Goal: Check status

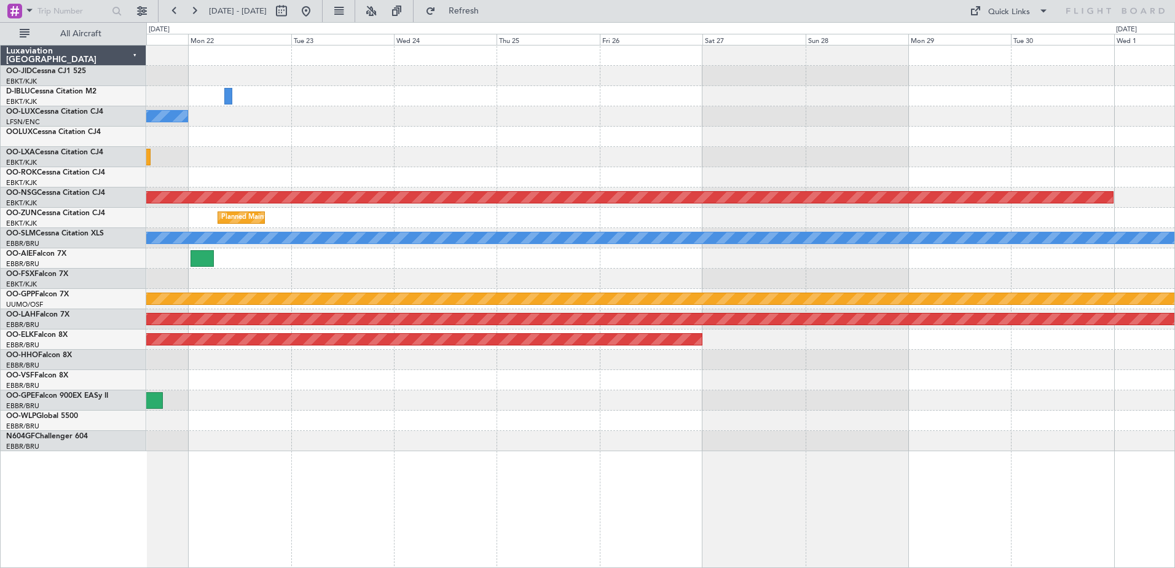
click at [0, 0] on html "[DATE] - [DATE] Refresh Quick Links All Aircraft No Crew [PERSON_NAME] ([PERSON…" at bounding box center [587, 284] width 1175 height 568
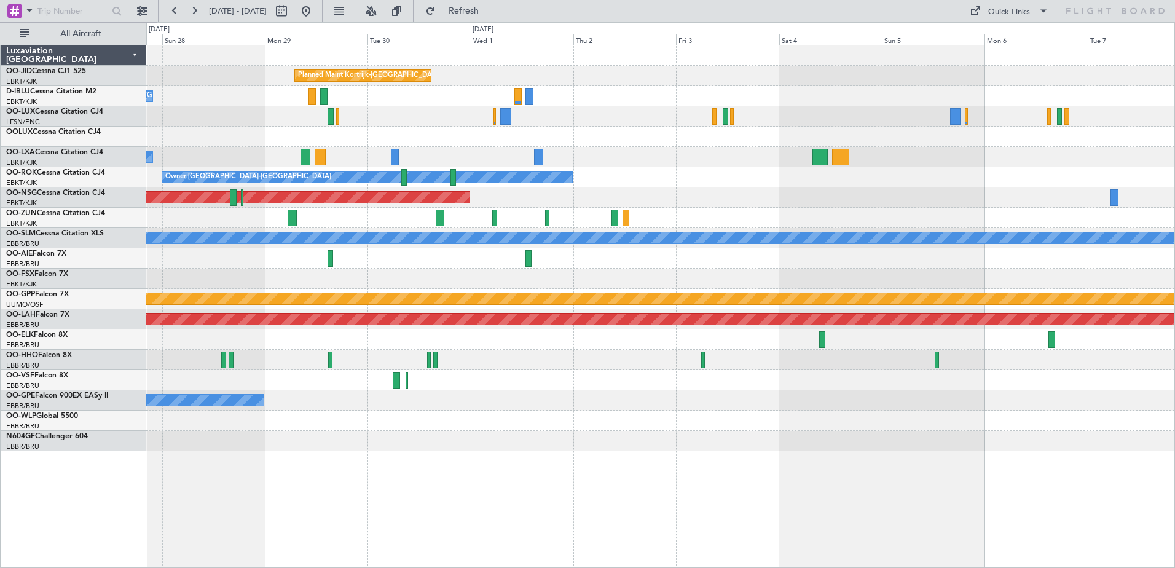
click at [949, 135] on div at bounding box center [660, 137] width 1028 height 20
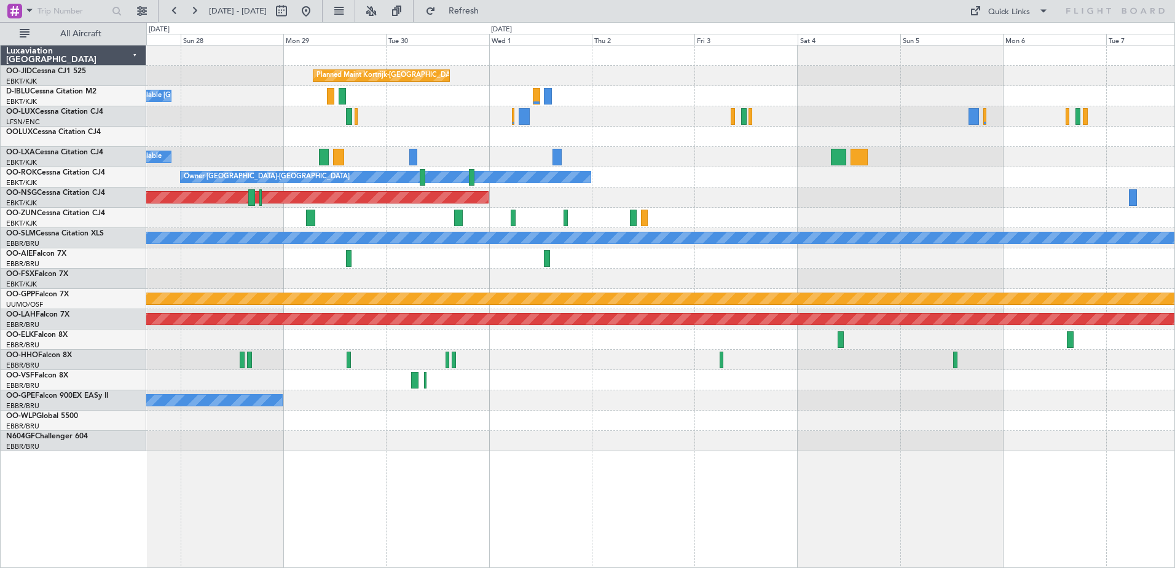
click at [924, 154] on div "A/C Unavailable A/C Unavailable [GEOGRAPHIC_DATA] ([GEOGRAPHIC_DATA] National) …" at bounding box center [660, 157] width 1028 height 20
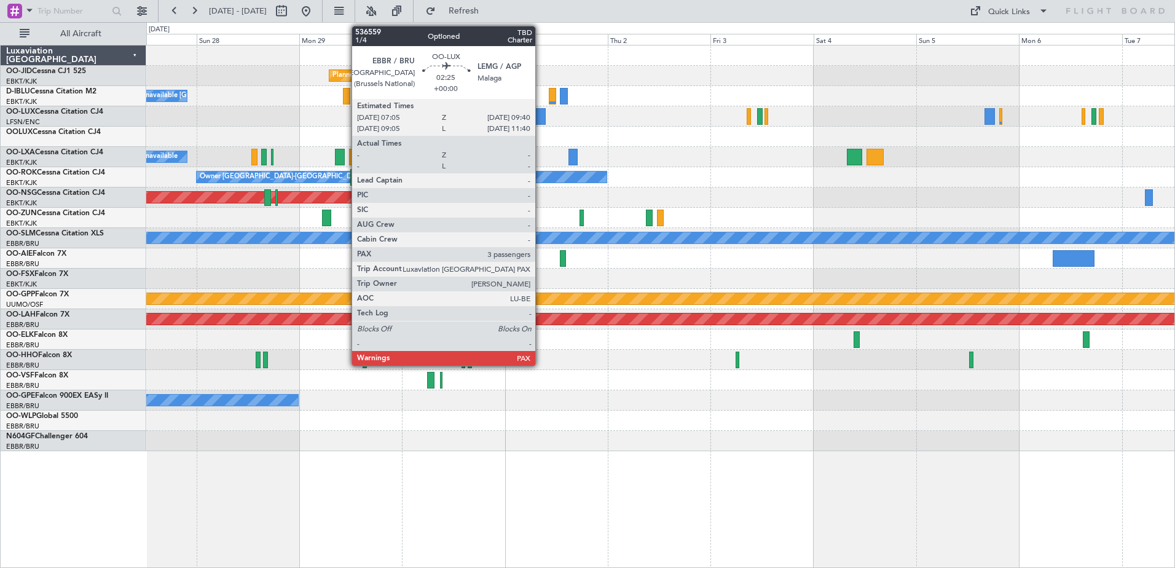
click at [541, 116] on div at bounding box center [541, 116] width 12 height 17
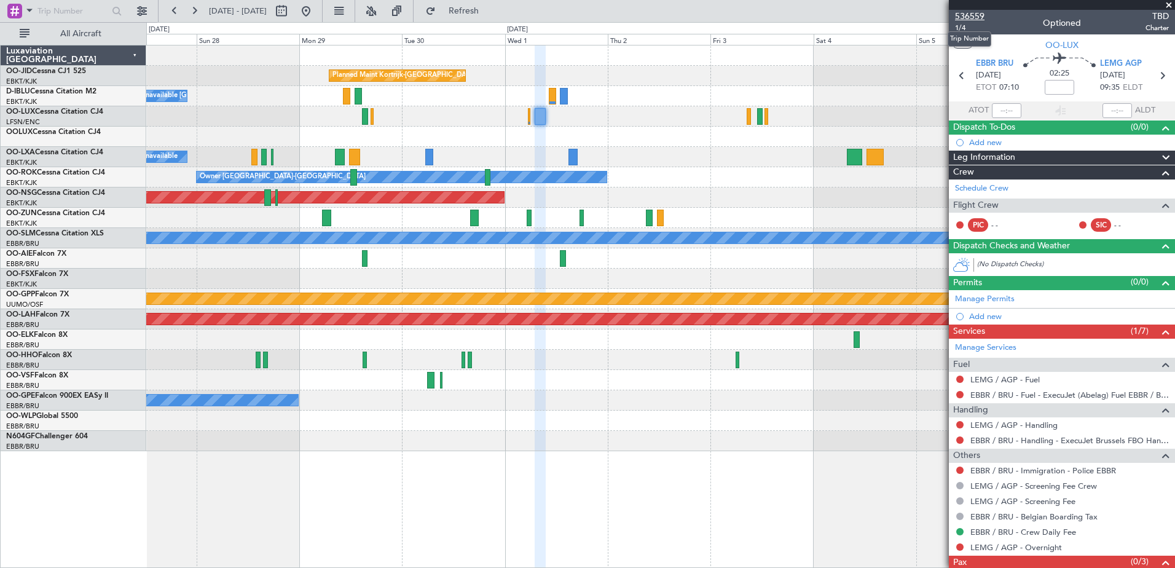
click at [981, 15] on span "536559" at bounding box center [969, 16] width 29 height 13
click at [474, 8] on button "Refresh" at bounding box center [457, 11] width 74 height 20
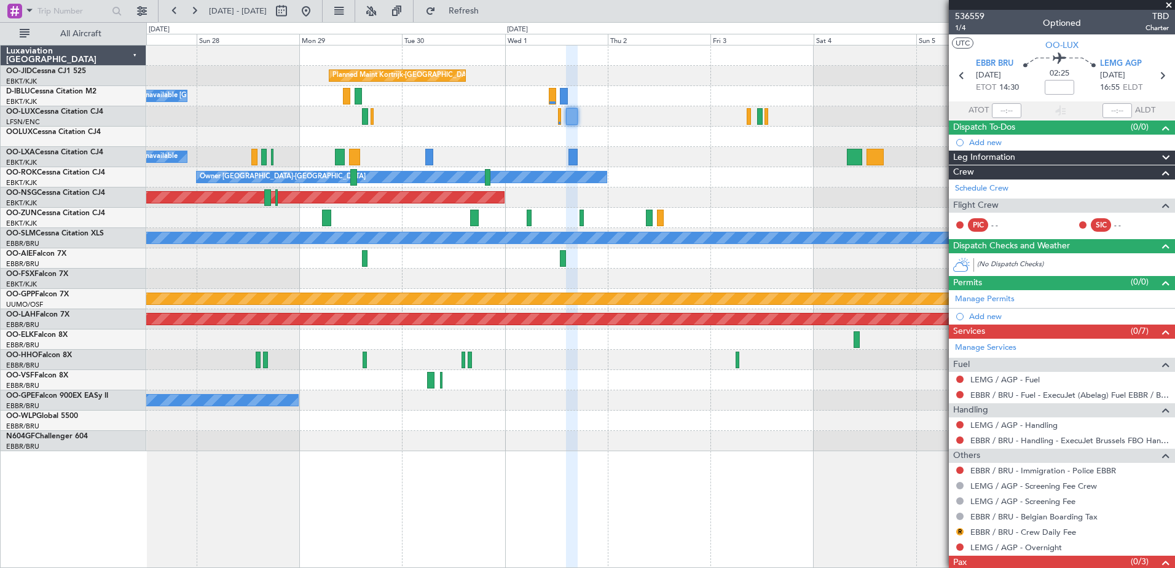
click at [1167, 6] on span at bounding box center [1169, 5] width 12 height 11
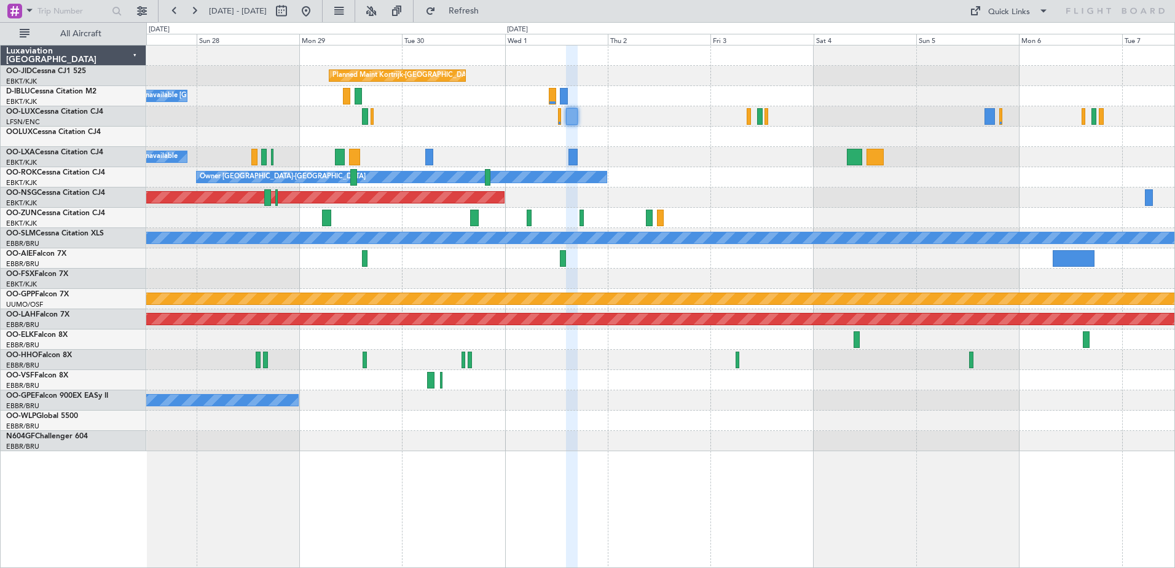
type input "0"
click at [1001, 157] on div "A/C Unavailable A/C Unavailable [GEOGRAPHIC_DATA] ([GEOGRAPHIC_DATA] National) …" at bounding box center [660, 157] width 1028 height 20
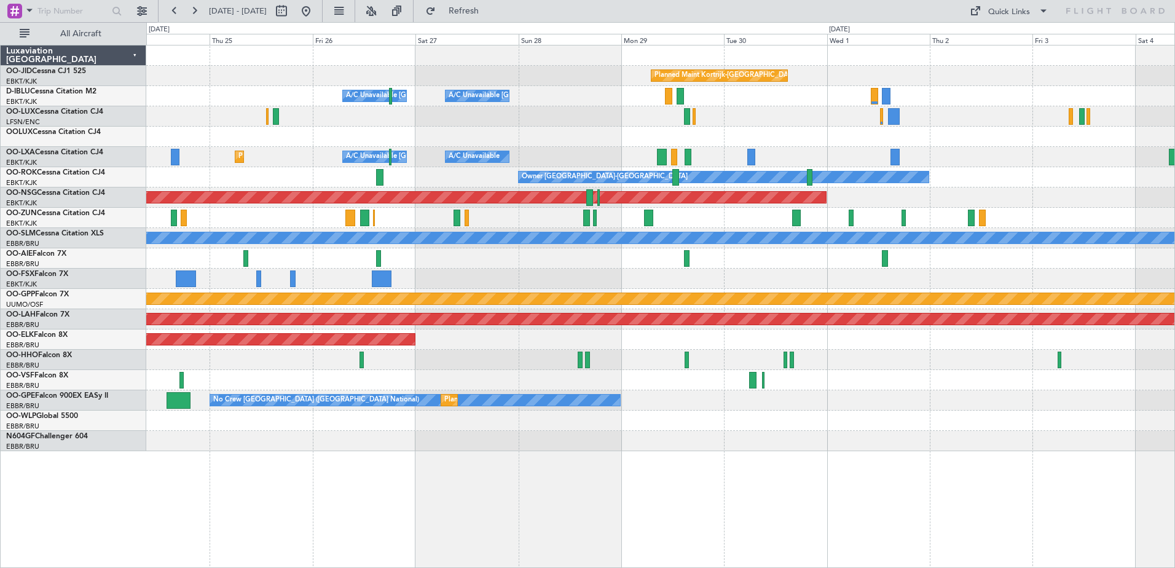
click at [626, 288] on div at bounding box center [660, 279] width 1028 height 20
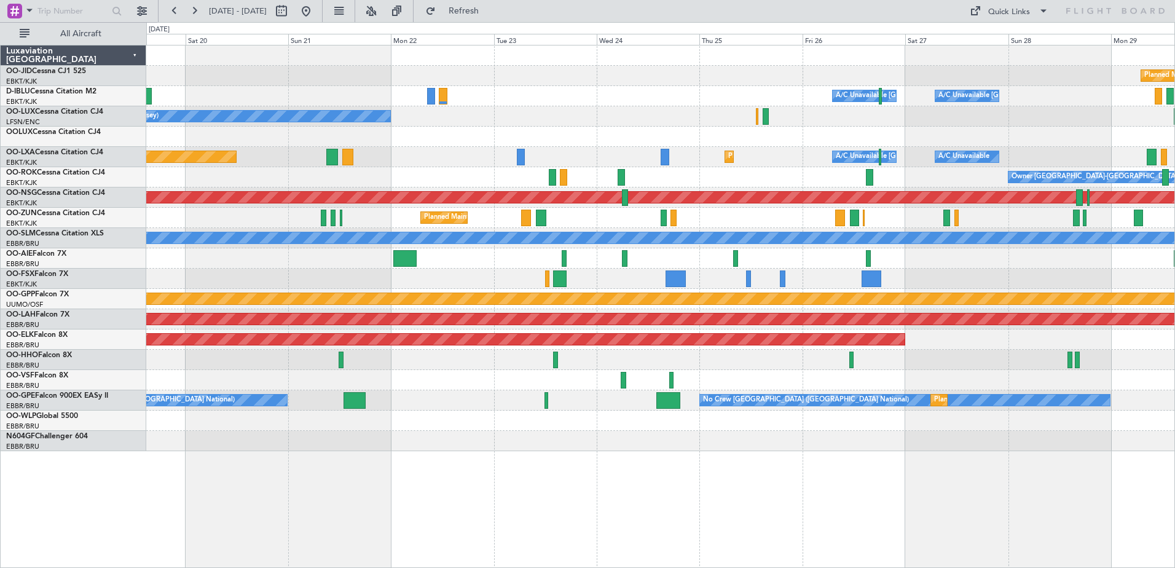
click at [537, 277] on div "Planned Maint Kortrijk-[GEOGRAPHIC_DATA] A/C Unavailable [GEOGRAPHIC_DATA]-[GEO…" at bounding box center [660, 248] width 1028 height 406
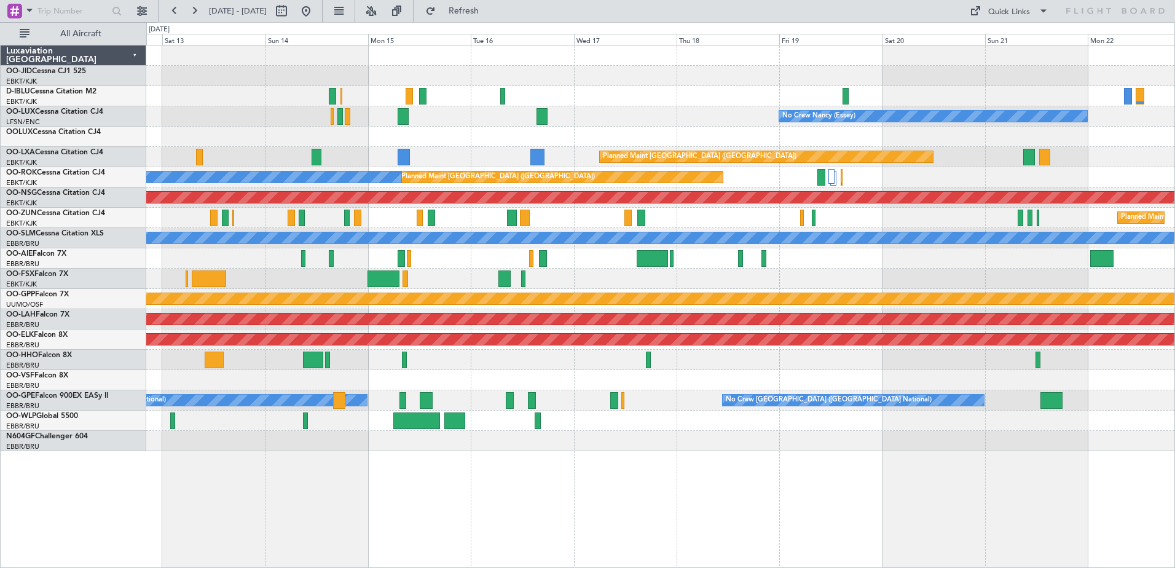
click at [828, 264] on div at bounding box center [660, 258] width 1028 height 20
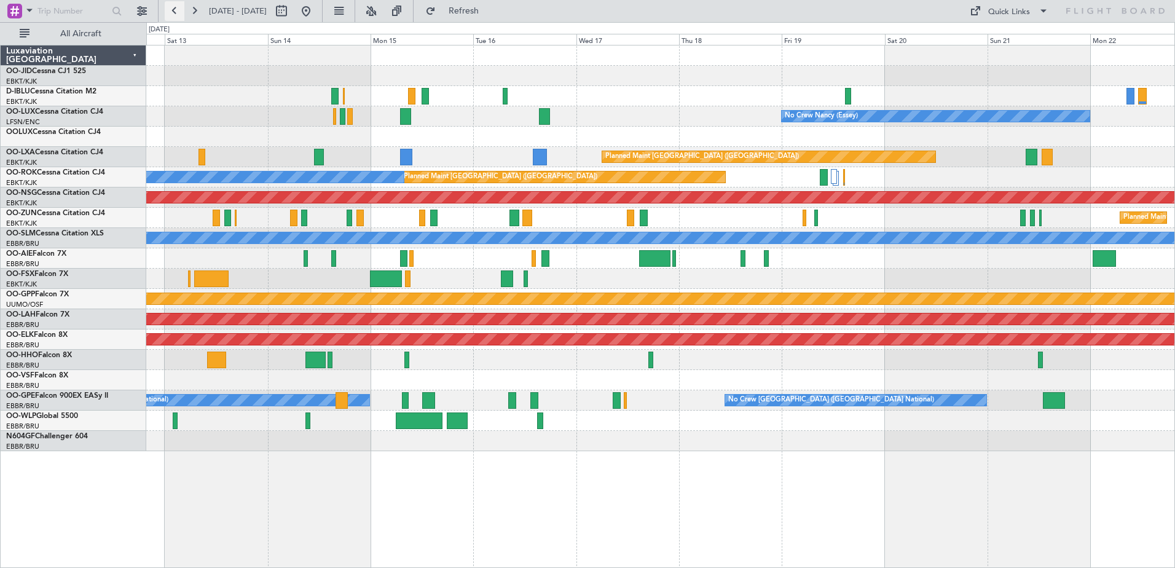
click at [179, 3] on button at bounding box center [175, 11] width 20 height 20
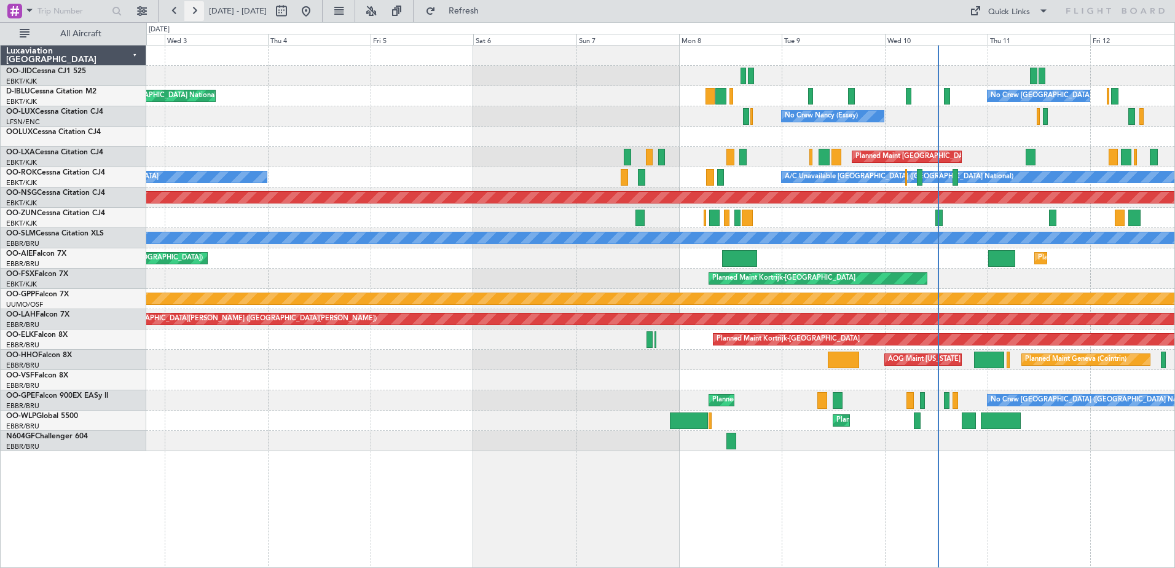
click at [193, 15] on button at bounding box center [194, 11] width 20 height 20
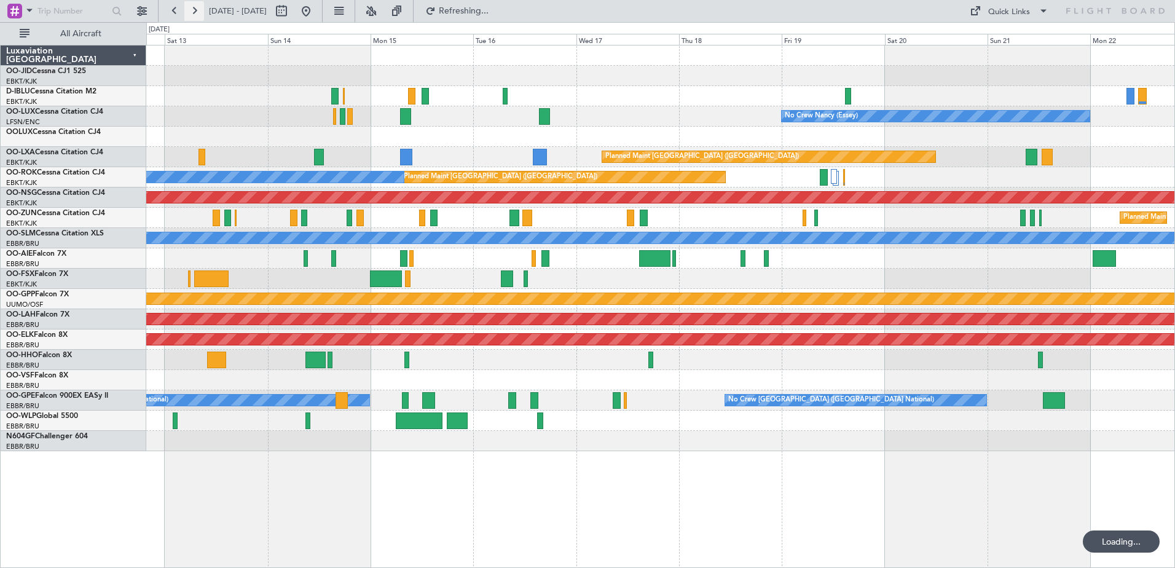
click at [193, 15] on button at bounding box center [194, 11] width 20 height 20
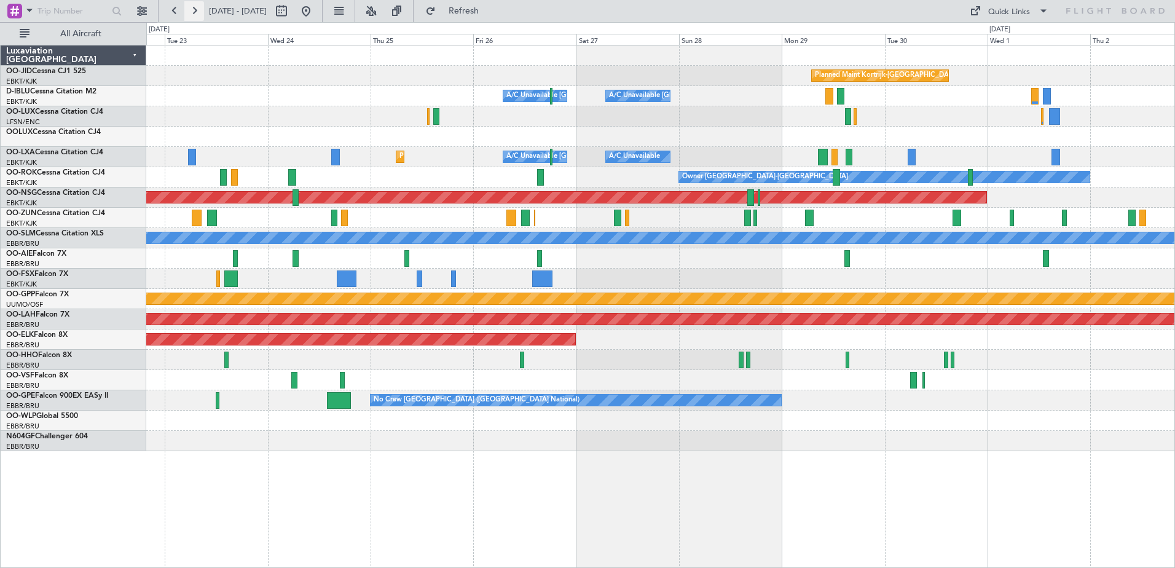
click at [186, 19] on button at bounding box center [194, 11] width 20 height 20
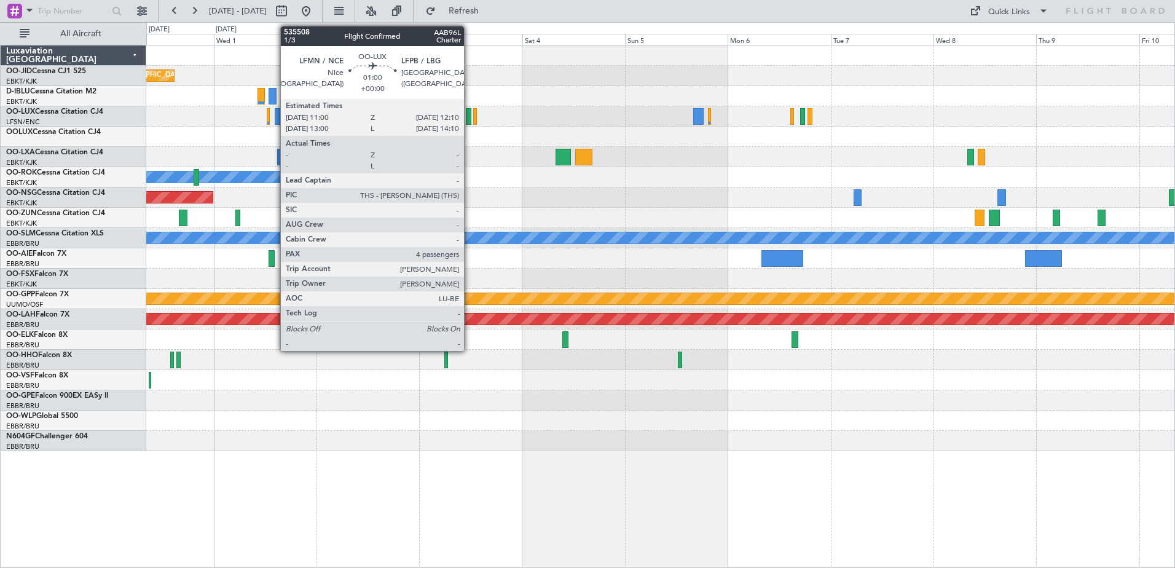
click at [469, 120] on div at bounding box center [469, 116] width 6 height 17
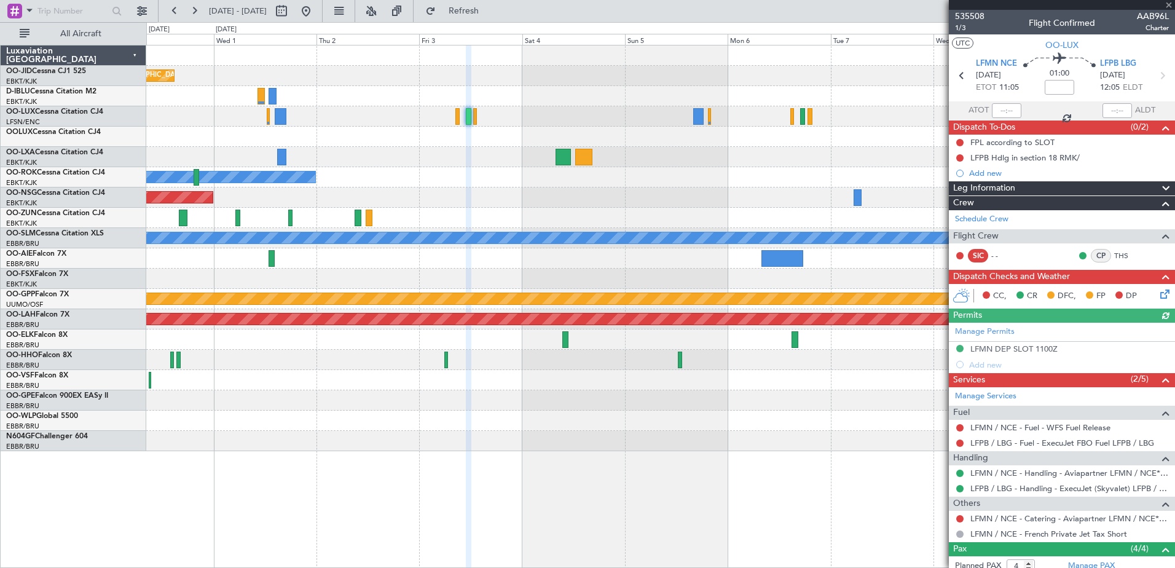
click at [1168, 3] on div at bounding box center [1062, 5] width 226 height 10
click at [1169, 6] on span at bounding box center [1169, 5] width 12 height 11
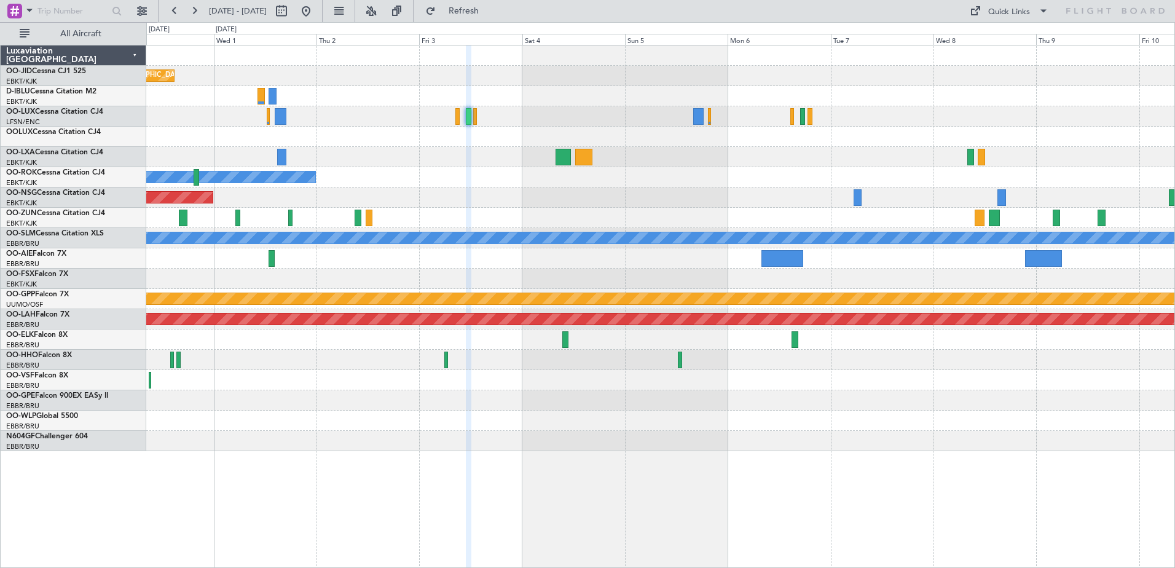
type input "0"
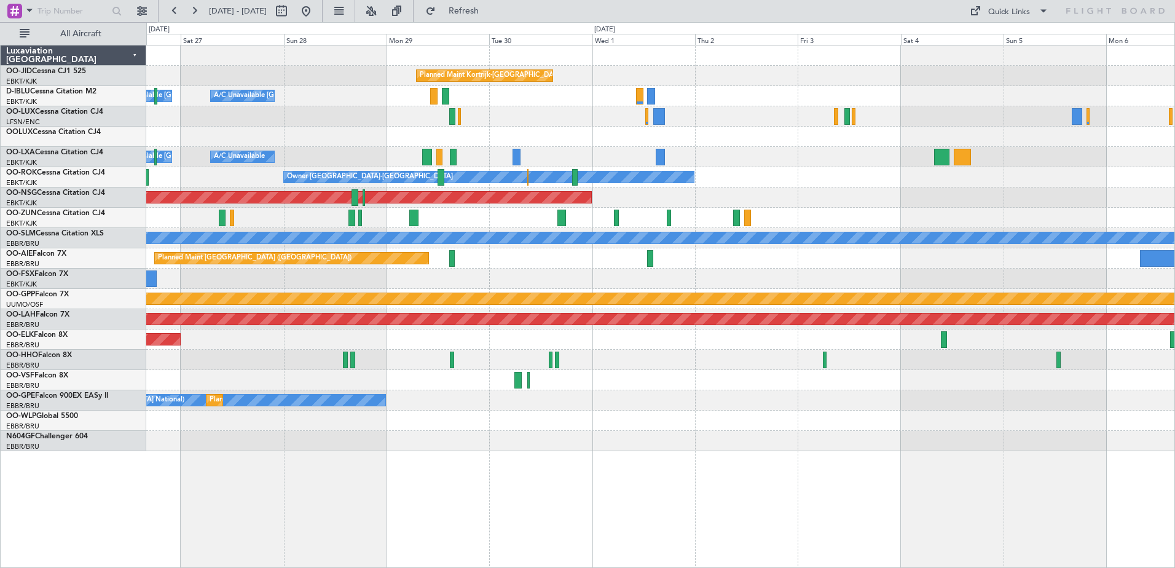
click at [697, 166] on div "Planned Maint Kortrijk-[GEOGRAPHIC_DATA] A/C Unavailable [GEOGRAPHIC_DATA]-[GEO…" at bounding box center [660, 248] width 1028 height 406
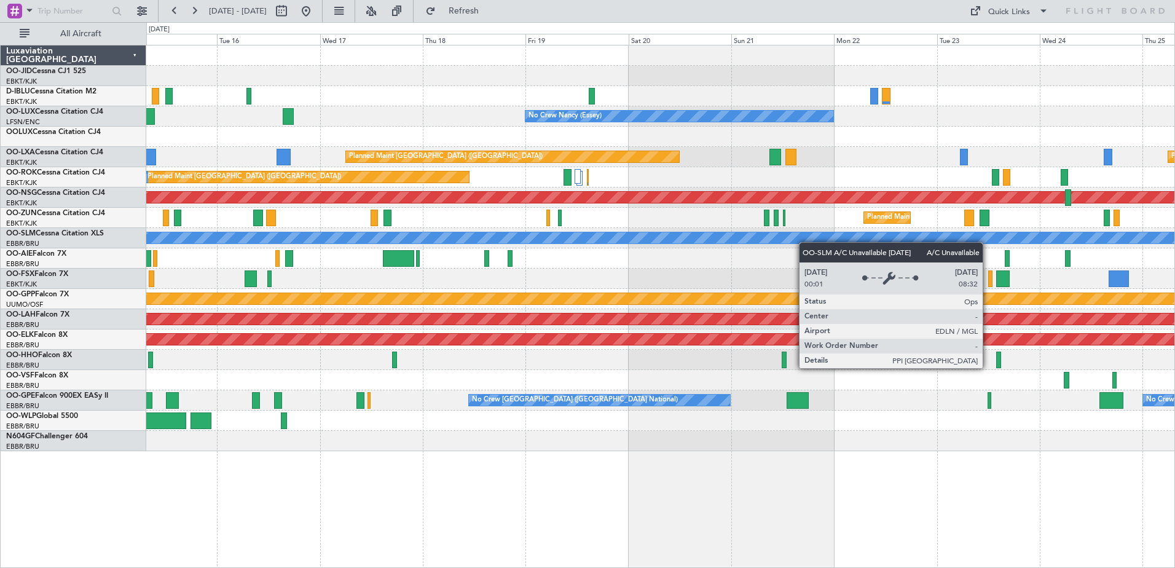
click at [944, 239] on div "A/C Unavailable [GEOGRAPHIC_DATA] ([GEOGRAPHIC_DATA] National) A/C Unavailable …" at bounding box center [660, 248] width 1028 height 406
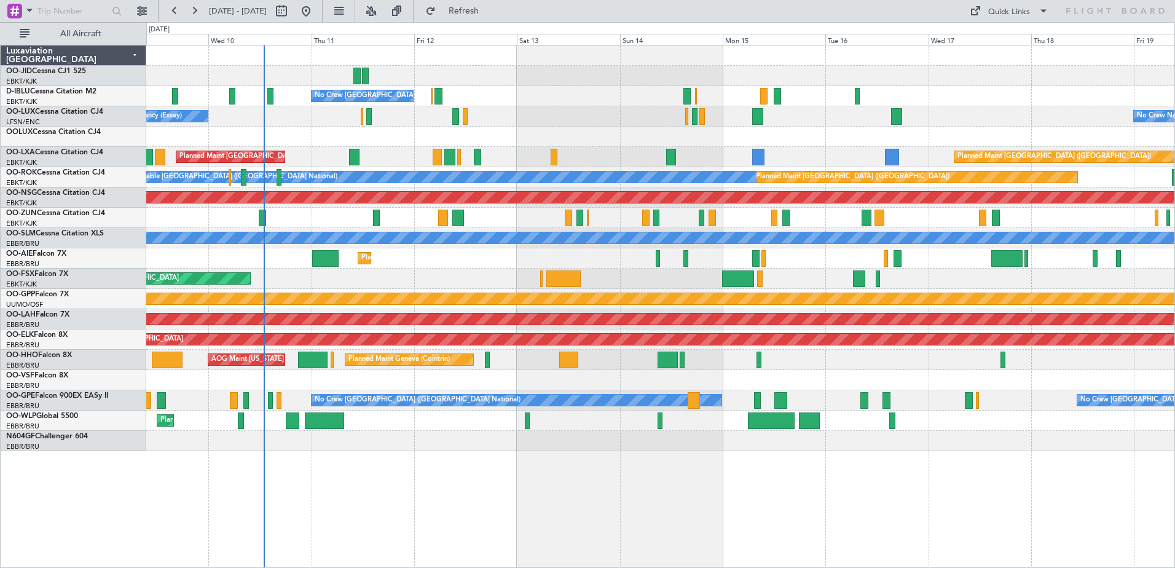
drag, startPoint x: 863, startPoint y: 132, endPoint x: 465, endPoint y: 189, distance: 402.8
drag, startPoint x: 465, startPoint y: 189, endPoint x: 994, endPoint y: 112, distance: 534.6
click at [1039, 86] on div "No Crew [GEOGRAPHIC_DATA] ([GEOGRAPHIC_DATA] National)" at bounding box center [660, 96] width 1028 height 20
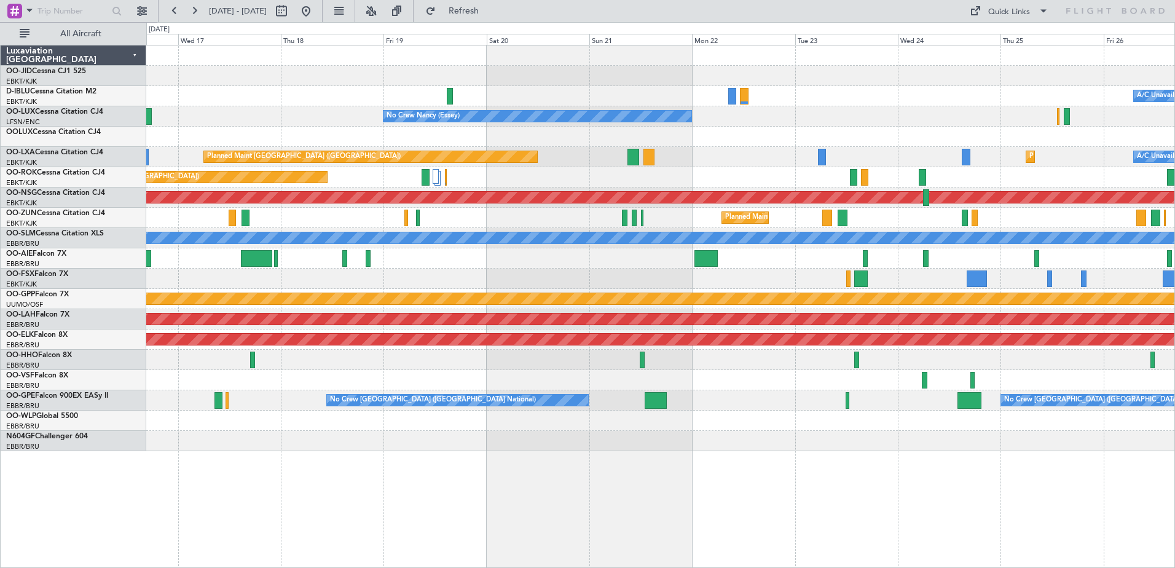
click at [319, 265] on div "A/C Unavailable [GEOGRAPHIC_DATA] ([GEOGRAPHIC_DATA] National) A/C Unavailable …" at bounding box center [660, 248] width 1028 height 406
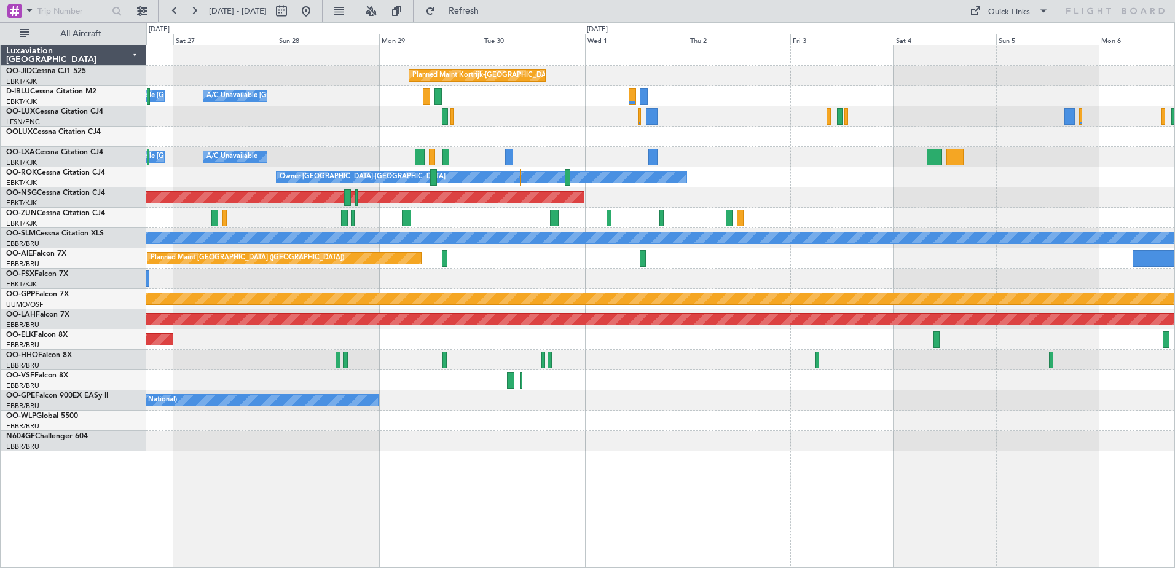
click at [977, 198] on div "Planned Maint Kortrijk-[GEOGRAPHIC_DATA] A/C Unavailable [GEOGRAPHIC_DATA]-[GEO…" at bounding box center [660, 248] width 1028 height 406
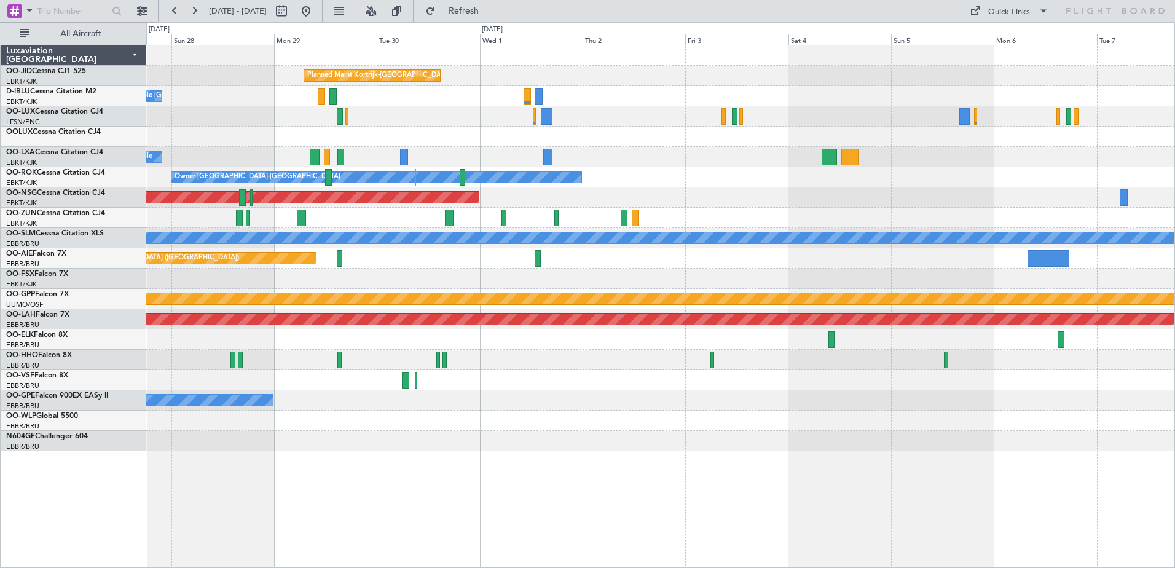
click at [734, 182] on div "Owner [GEOGRAPHIC_DATA]-[GEOGRAPHIC_DATA]" at bounding box center [660, 177] width 1028 height 20
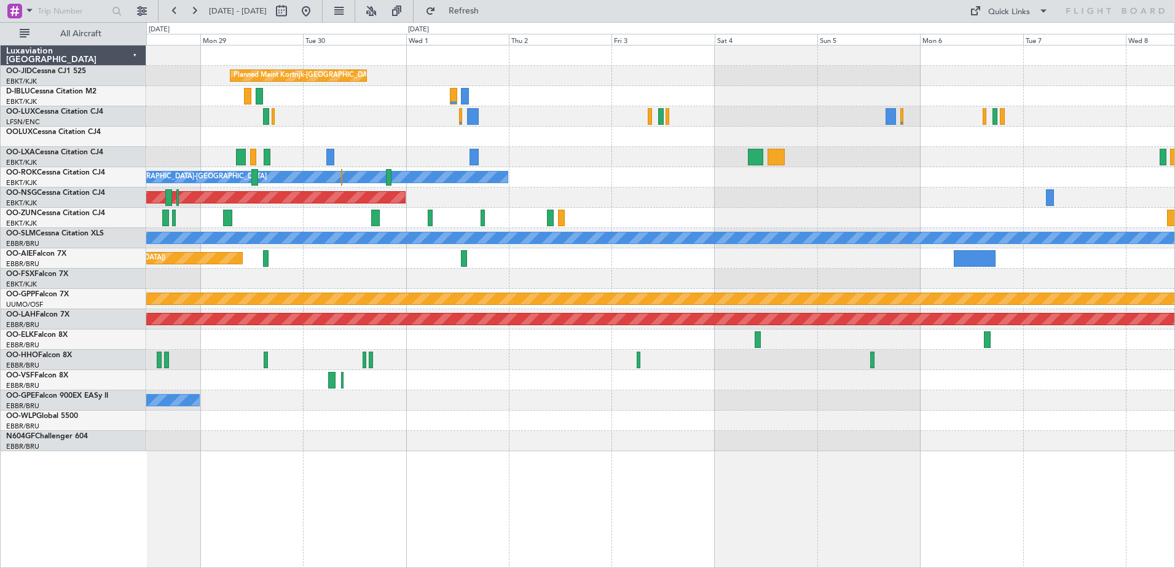
click at [723, 202] on div "Planned Maint [GEOGRAPHIC_DATA] ([GEOGRAPHIC_DATA])" at bounding box center [660, 197] width 1028 height 20
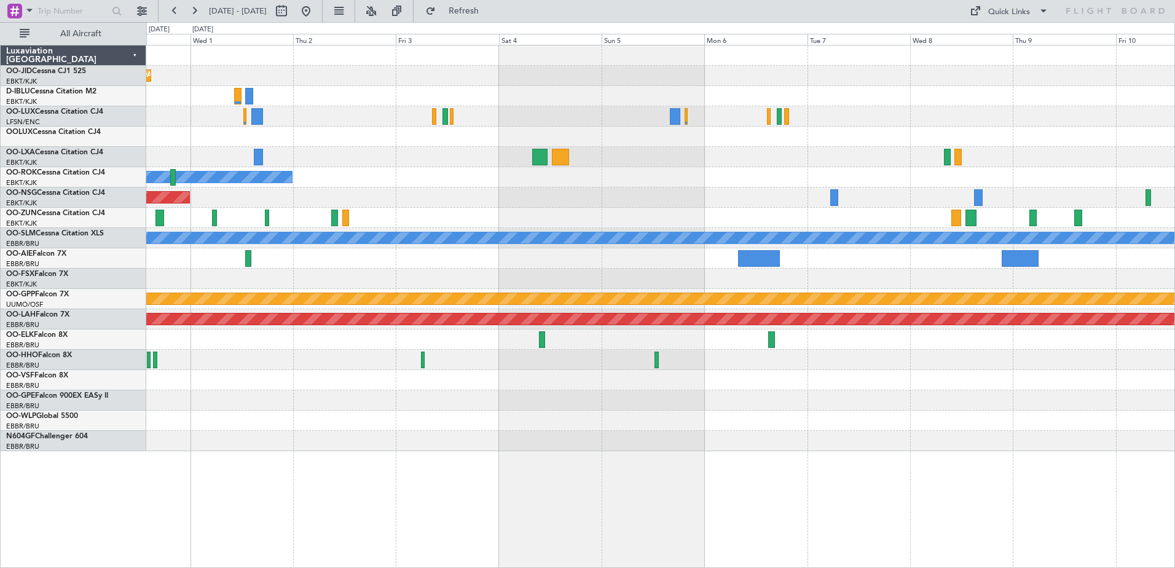
click at [607, 229] on div "Planned Maint Kortrijk-[GEOGRAPHIC_DATA] Owner [GEOGRAPHIC_DATA]-[GEOGRAPHIC_DA…" at bounding box center [660, 248] width 1028 height 406
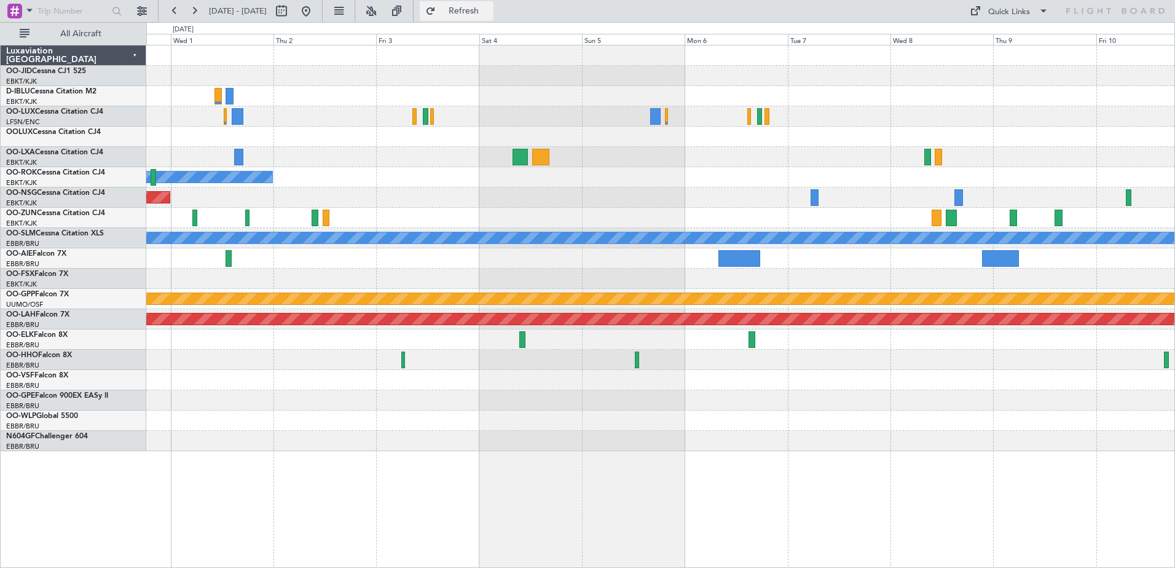
click at [490, 7] on span "Refresh" at bounding box center [464, 11] width 52 height 9
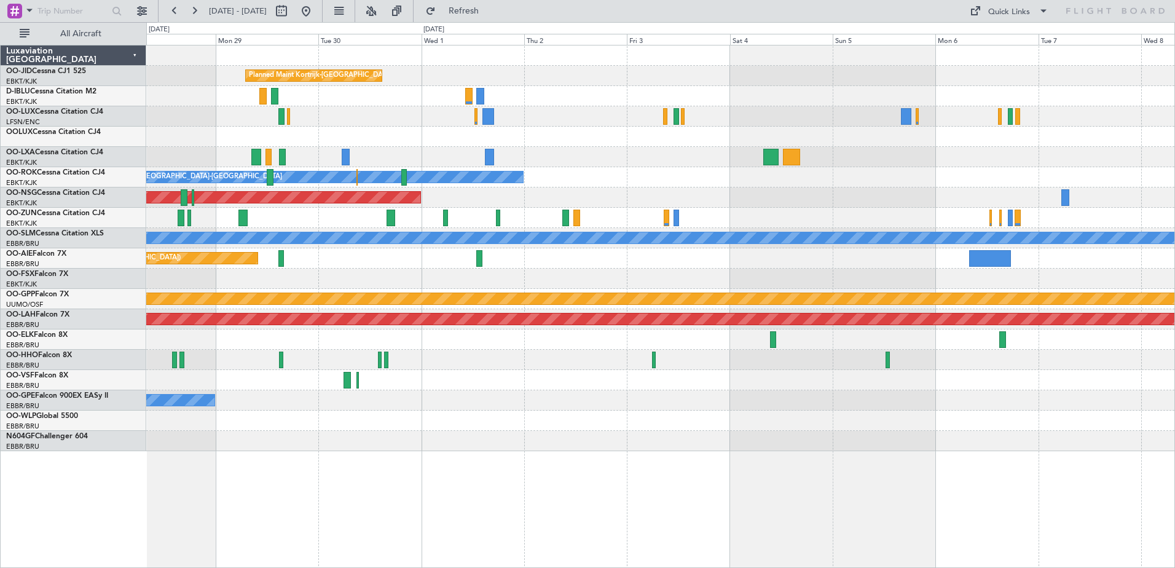
click at [860, 175] on div "Owner [GEOGRAPHIC_DATA]-[GEOGRAPHIC_DATA]" at bounding box center [660, 177] width 1028 height 20
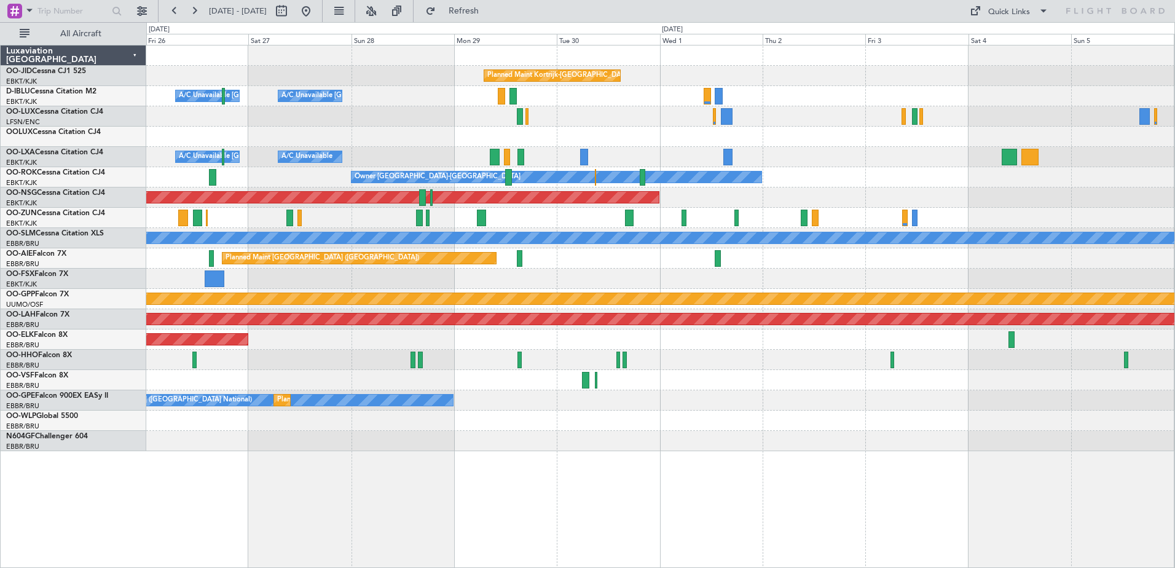
click at [756, 172] on div "Planned Maint Kortrijk-[GEOGRAPHIC_DATA] A/C Unavailable [GEOGRAPHIC_DATA] ([GE…" at bounding box center [660, 248] width 1028 height 406
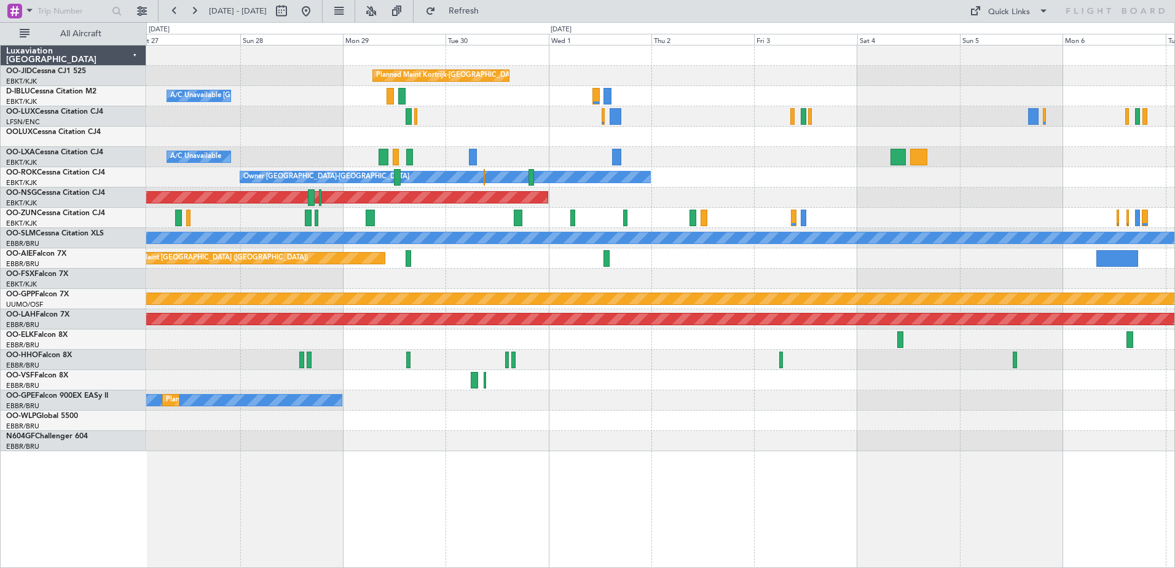
click at [241, 162] on div "Planned Maint Kortrijk-[GEOGRAPHIC_DATA] A/C Unavailable [GEOGRAPHIC_DATA]-[GEO…" at bounding box center [660, 248] width 1028 height 406
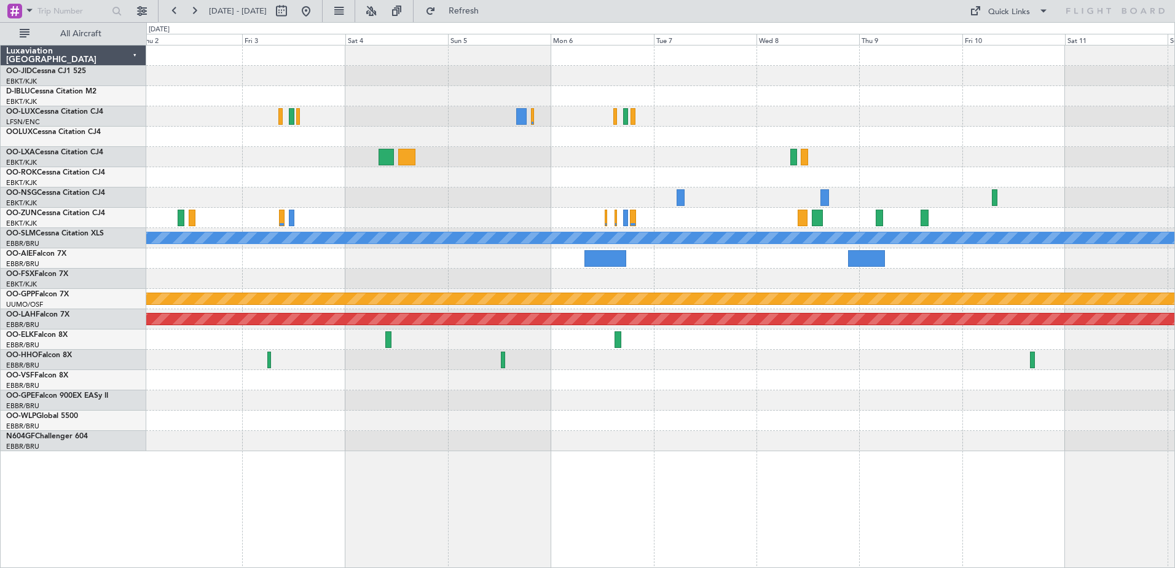
click at [309, 183] on div "Planned Maint Kortrijk-[GEOGRAPHIC_DATA] Owner [GEOGRAPHIC_DATA]-[GEOGRAPHIC_DA…" at bounding box center [660, 248] width 1028 height 406
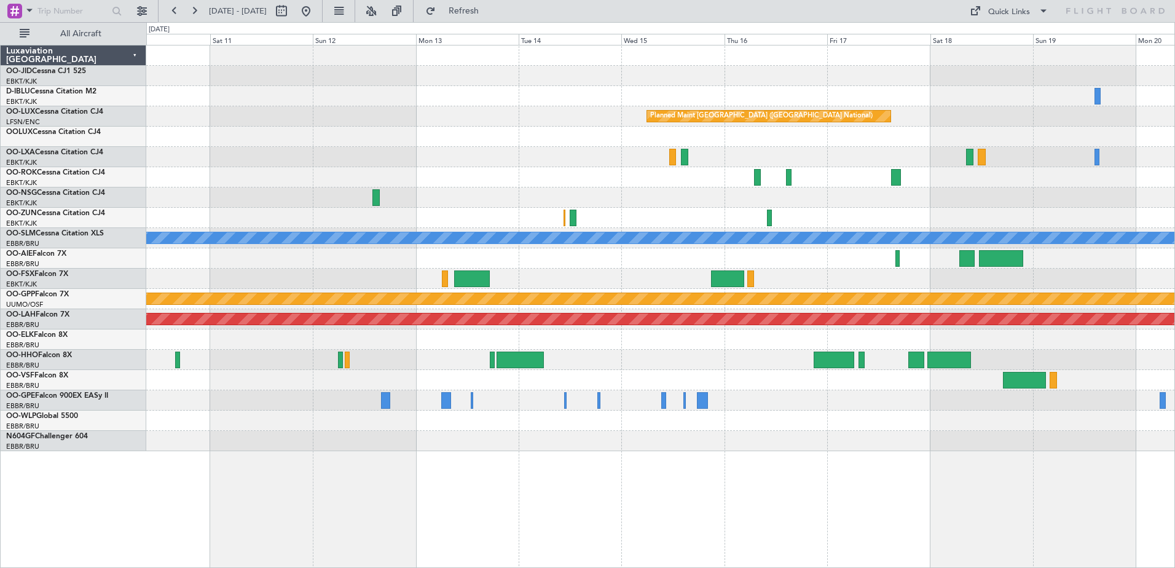
click at [817, 82] on div "Planned Maint [GEOGRAPHIC_DATA] ([GEOGRAPHIC_DATA] National) A/C Unavailable [G…" at bounding box center [660, 248] width 1028 height 406
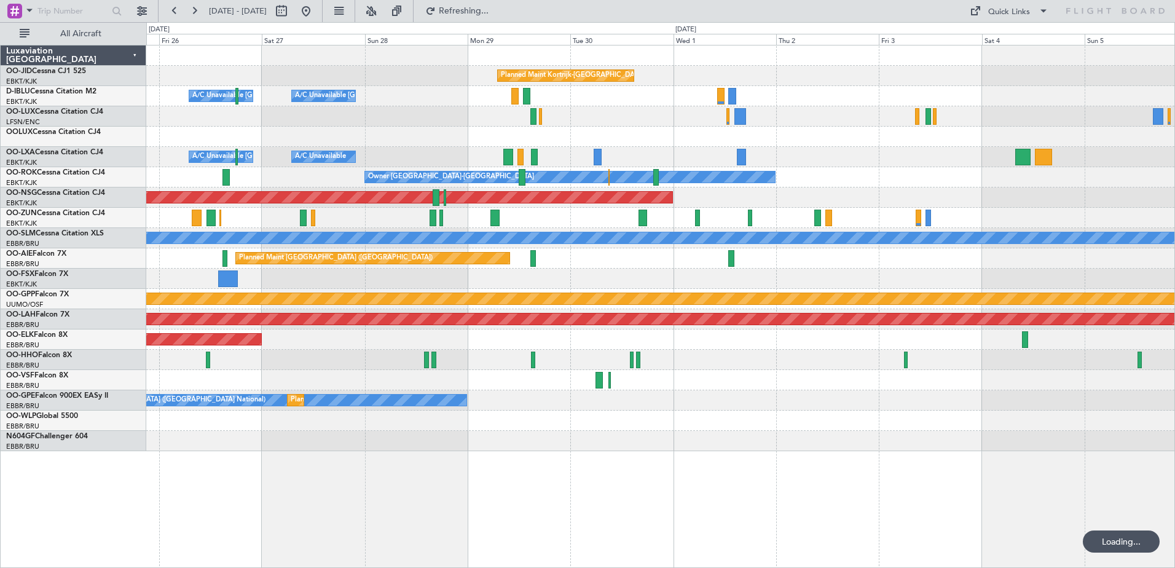
click at [941, 237] on div "Planned Maint Kortrijk-[GEOGRAPHIC_DATA] A/C Unavailable [GEOGRAPHIC_DATA]-[GEO…" at bounding box center [660, 248] width 1028 height 406
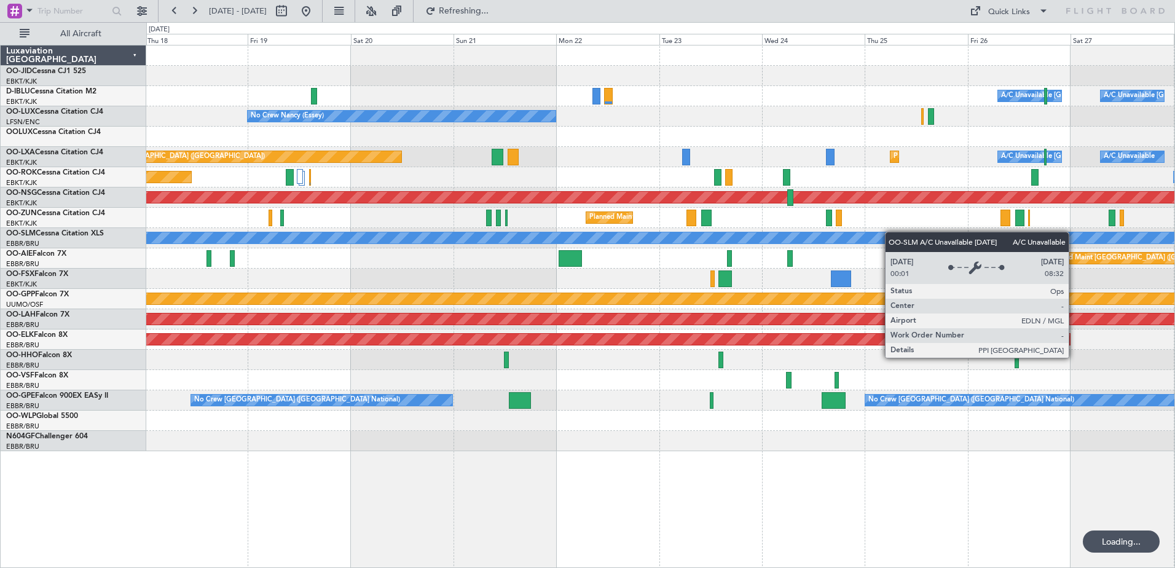
click at [959, 238] on div "Planned Maint Kortrijk-[GEOGRAPHIC_DATA] A/C Unavailable [GEOGRAPHIC_DATA] ([GE…" at bounding box center [660, 248] width 1028 height 406
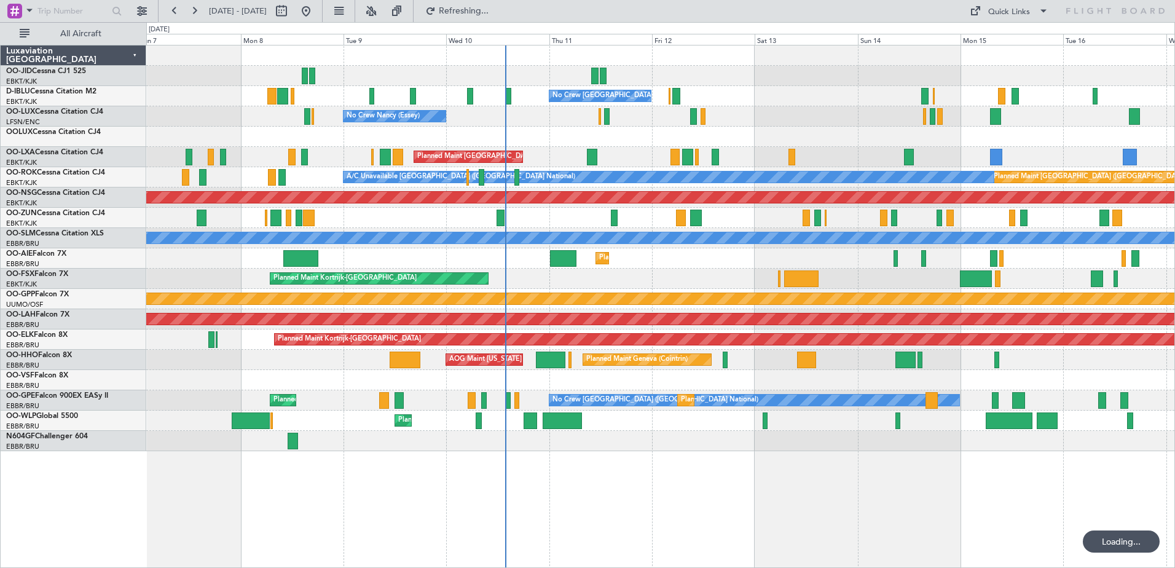
click at [764, 111] on div "No Crew [GEOGRAPHIC_DATA] ([GEOGRAPHIC_DATA] National) No Crew [PERSON_NAME] ([…" at bounding box center [660, 248] width 1028 height 406
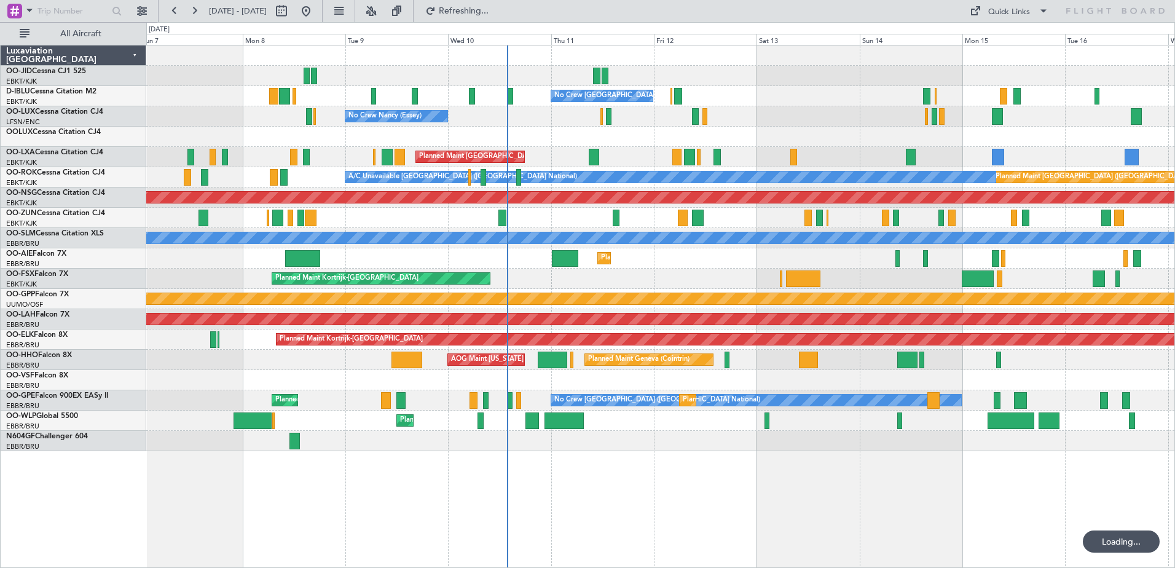
click at [559, 151] on div "Planned Maint [GEOGRAPHIC_DATA] ([GEOGRAPHIC_DATA] National) Planned Maint [GEO…" at bounding box center [660, 157] width 1028 height 20
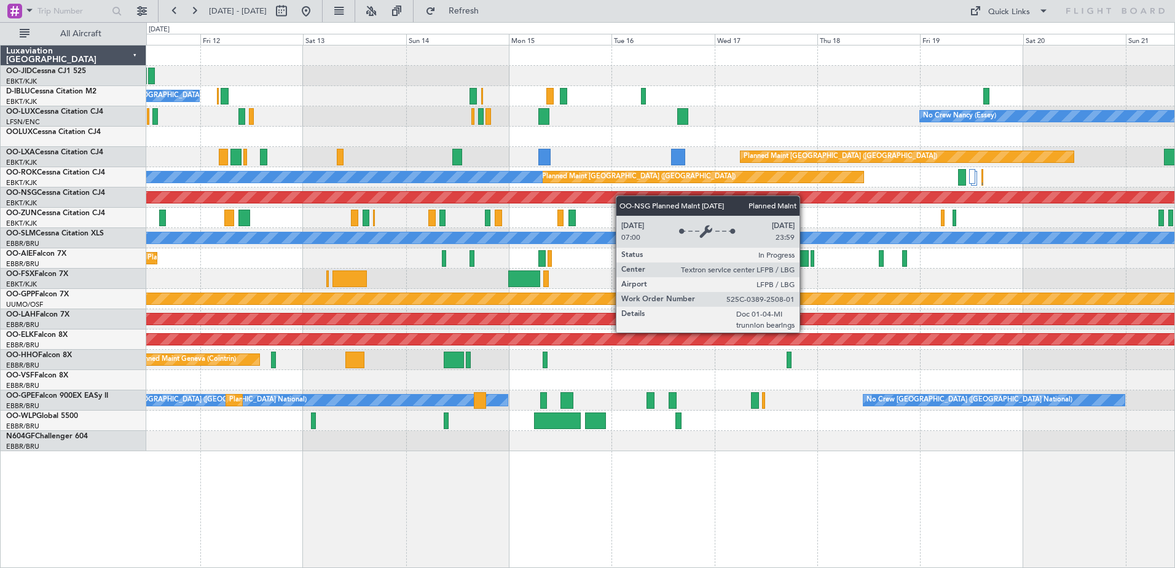
click at [595, 196] on div "No Crew [GEOGRAPHIC_DATA] ([GEOGRAPHIC_DATA] National) No Crew [PERSON_NAME] ([…" at bounding box center [660, 248] width 1028 height 406
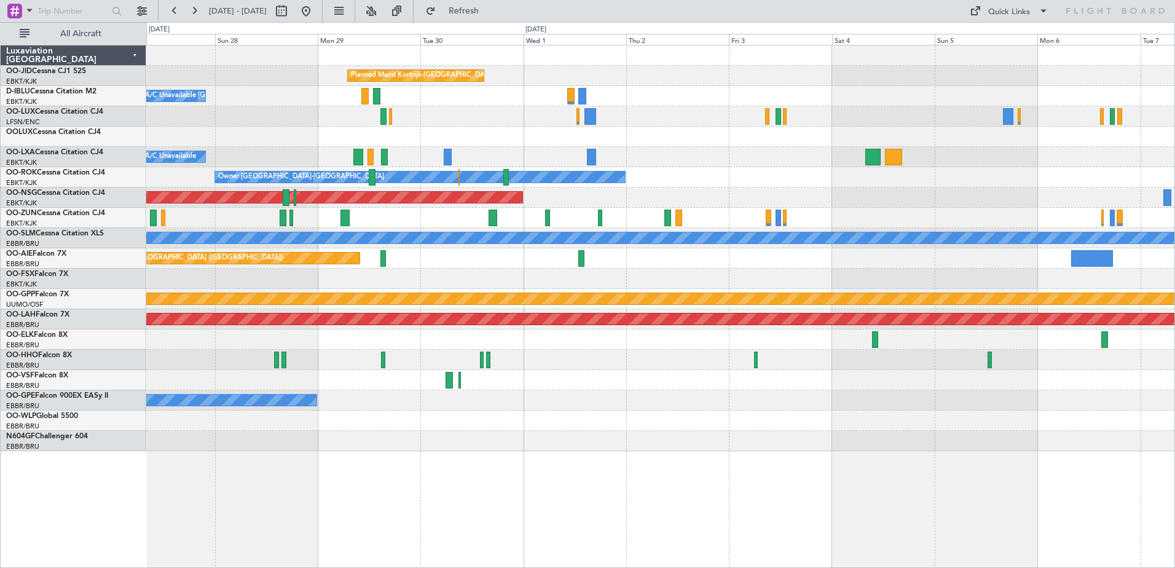
click at [475, 330] on div "Planned Maint Kortrijk-[GEOGRAPHIC_DATA] A/C Unavailable [GEOGRAPHIC_DATA]-[GEO…" at bounding box center [660, 248] width 1028 height 406
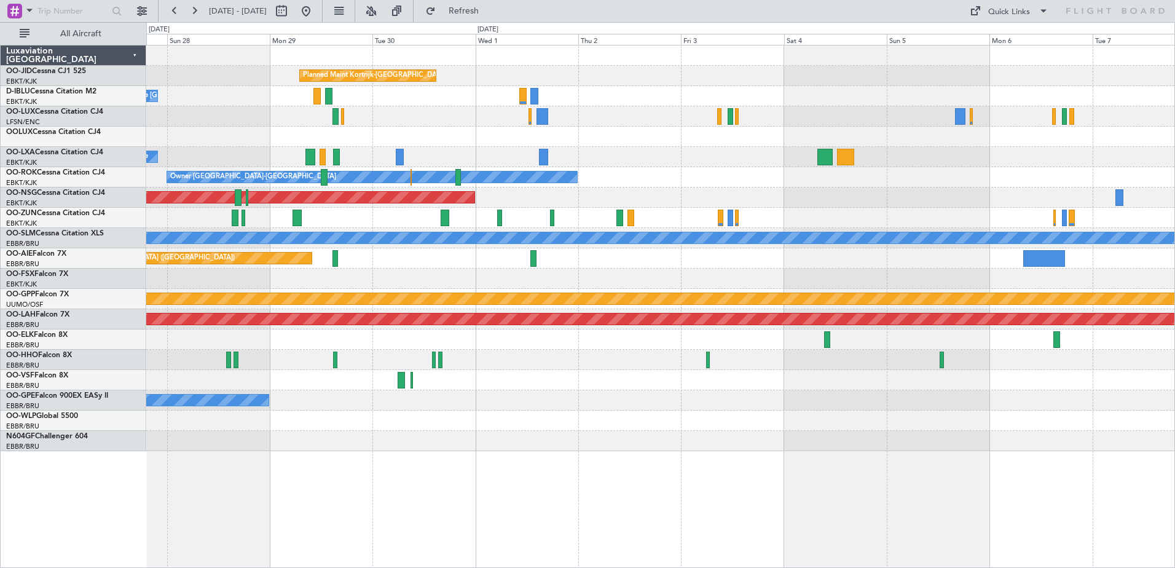
click at [667, 276] on div at bounding box center [660, 279] width 1028 height 20
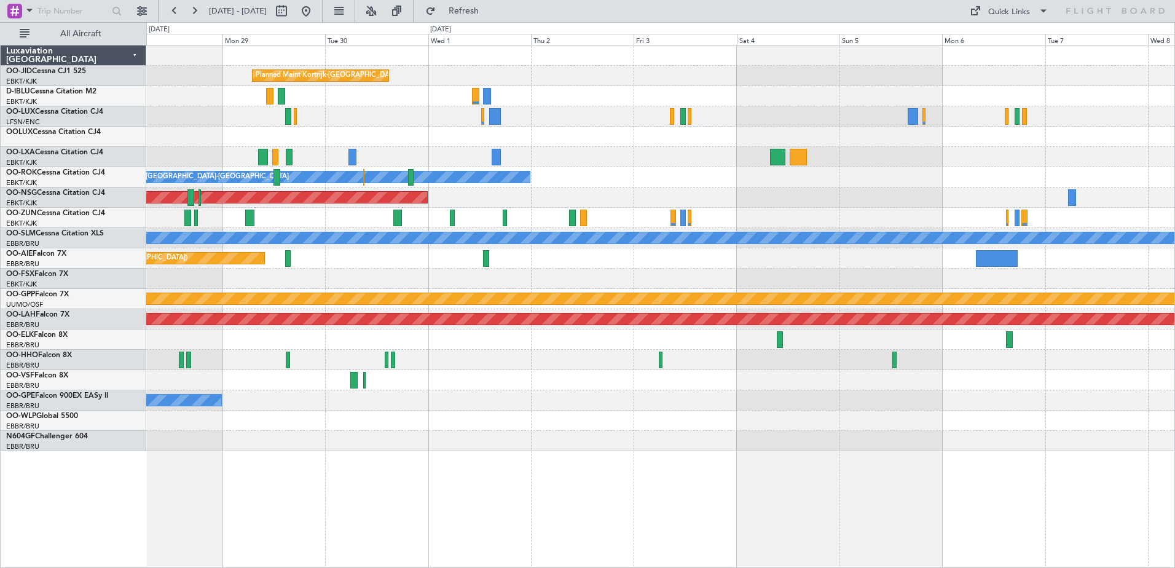
click at [198, 214] on div "Planned Maint Kortrijk-[GEOGRAPHIC_DATA] A/C Unavailable [GEOGRAPHIC_DATA] ([GE…" at bounding box center [660, 248] width 1028 height 406
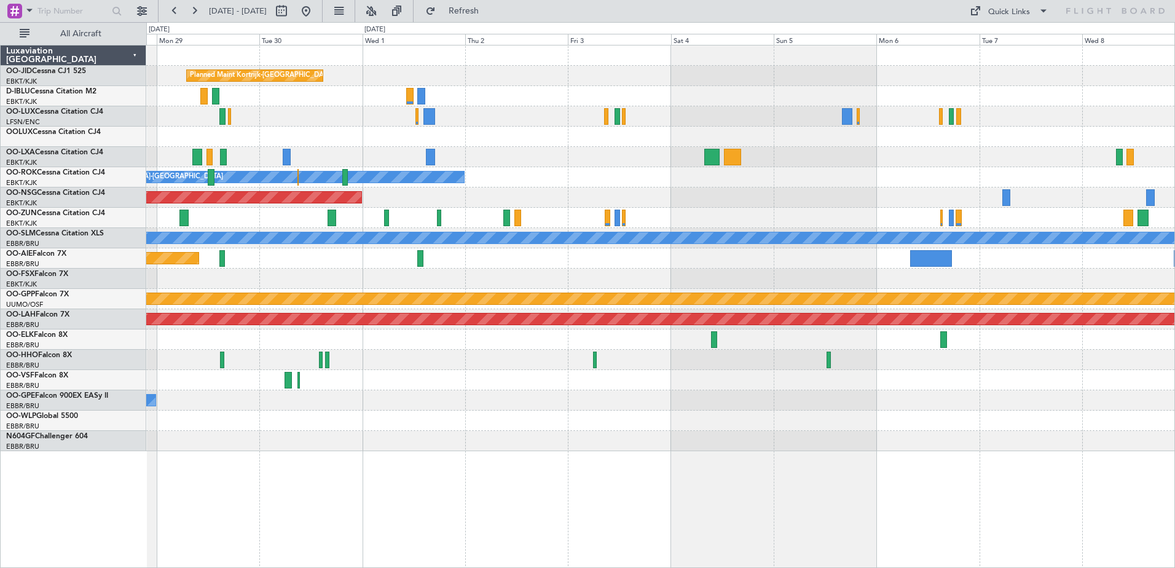
click at [599, 184] on div "Owner [GEOGRAPHIC_DATA]-[GEOGRAPHIC_DATA]" at bounding box center [660, 177] width 1028 height 20
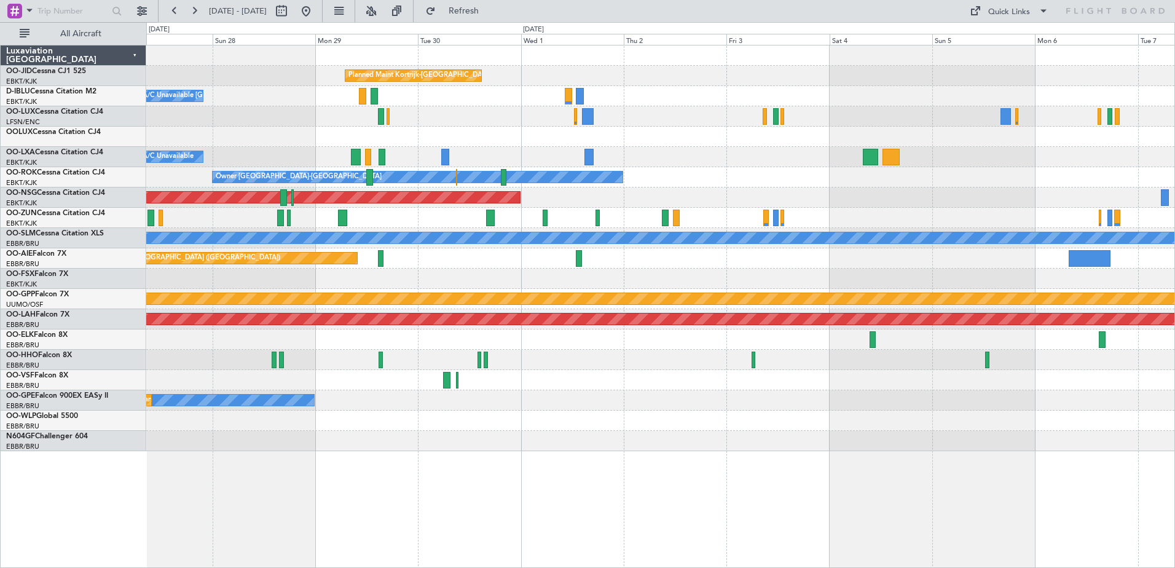
click at [584, 146] on div at bounding box center [660, 137] width 1028 height 20
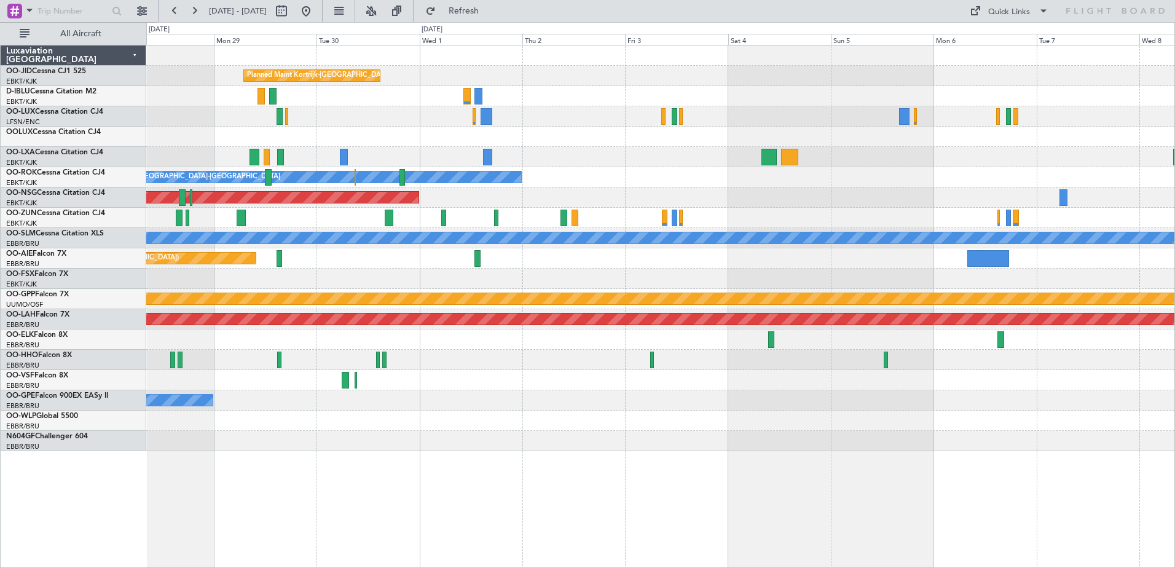
click at [588, 144] on div at bounding box center [660, 137] width 1028 height 20
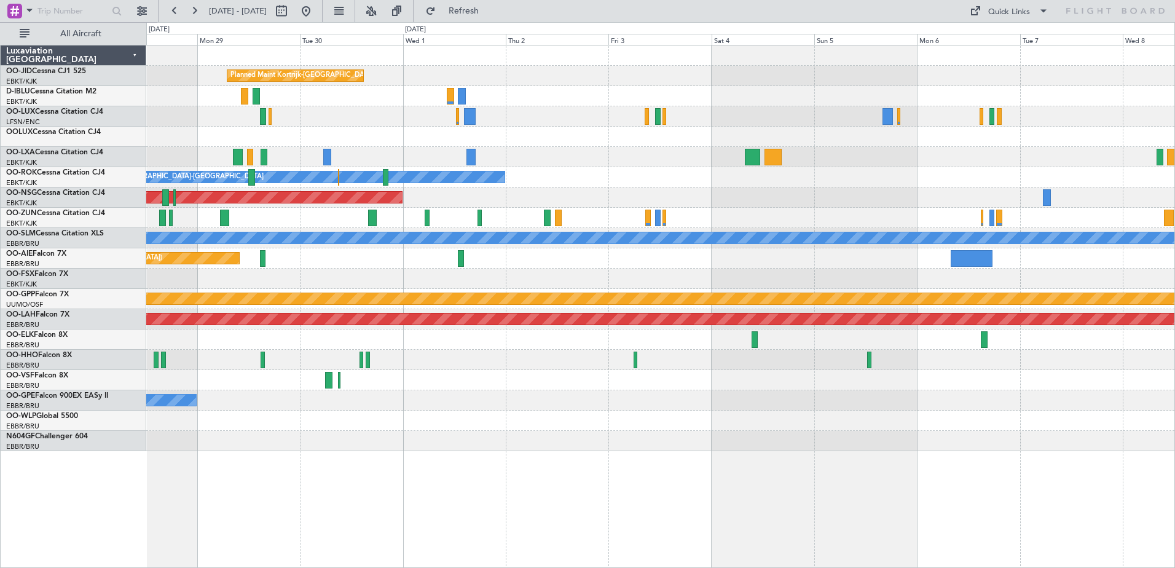
click at [581, 163] on div "A/C Unavailable A/C Unavailable [GEOGRAPHIC_DATA] ([GEOGRAPHIC_DATA] National)" at bounding box center [660, 157] width 1028 height 20
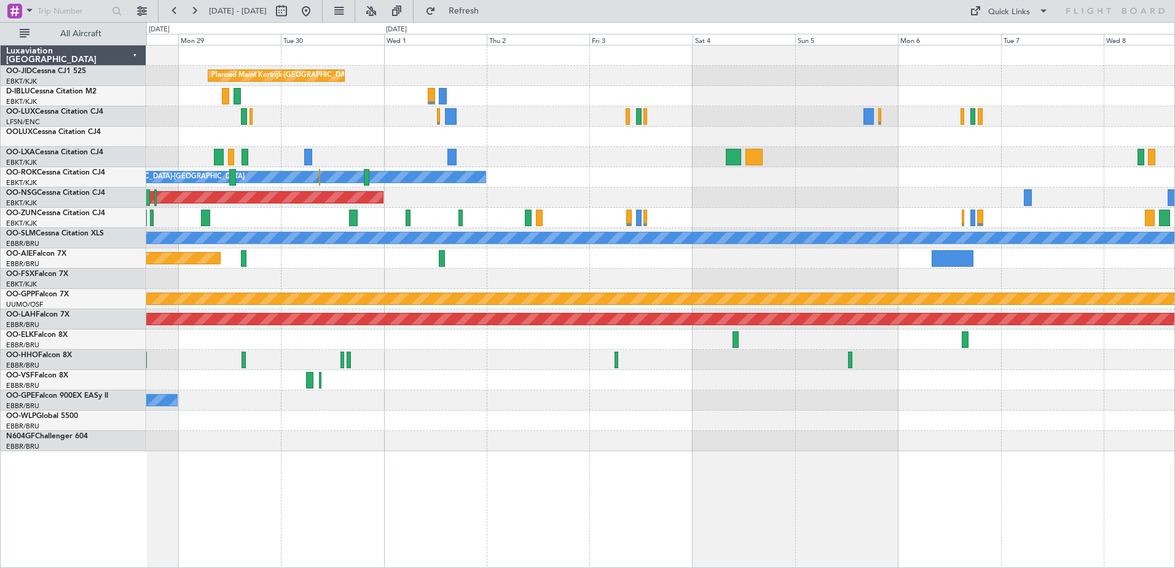
click at [591, 154] on div "A/C Unavailable A/C Unavailable [GEOGRAPHIC_DATA] ([GEOGRAPHIC_DATA] National)" at bounding box center [660, 157] width 1028 height 20
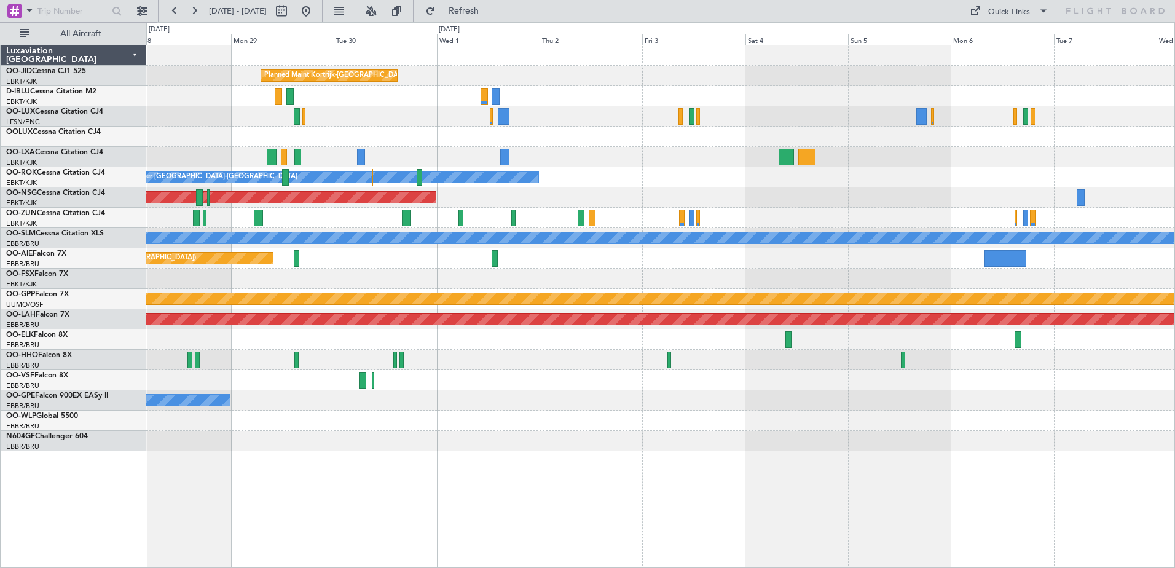
click at [930, 148] on div "Planned Maint Kortrijk-[GEOGRAPHIC_DATA] A/C Unavailable [GEOGRAPHIC_DATA] ([GE…" at bounding box center [660, 248] width 1028 height 406
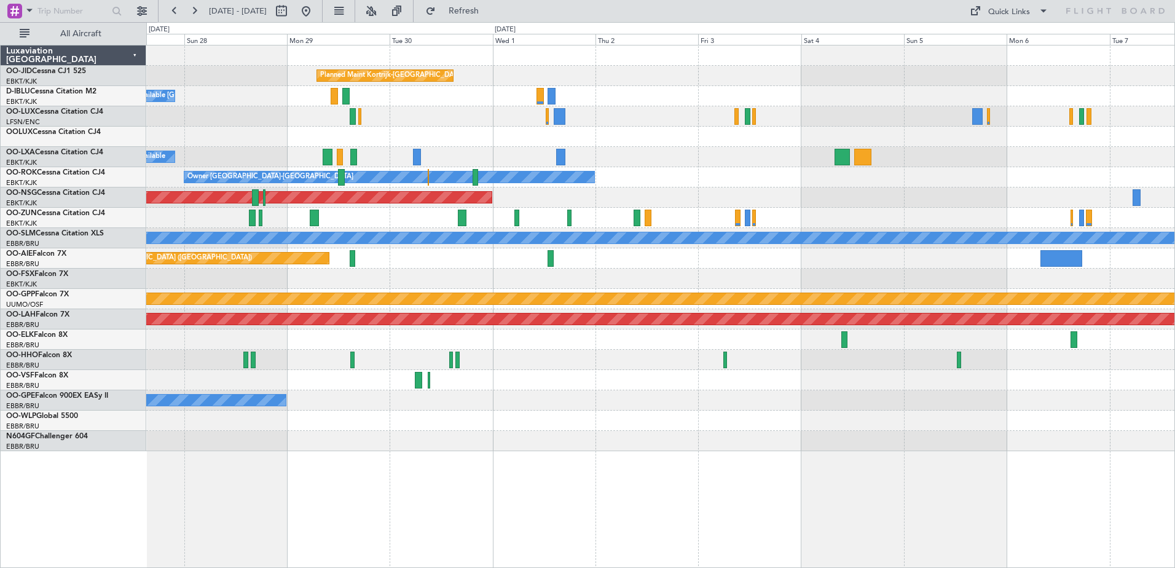
click at [650, 146] on div at bounding box center [660, 137] width 1028 height 20
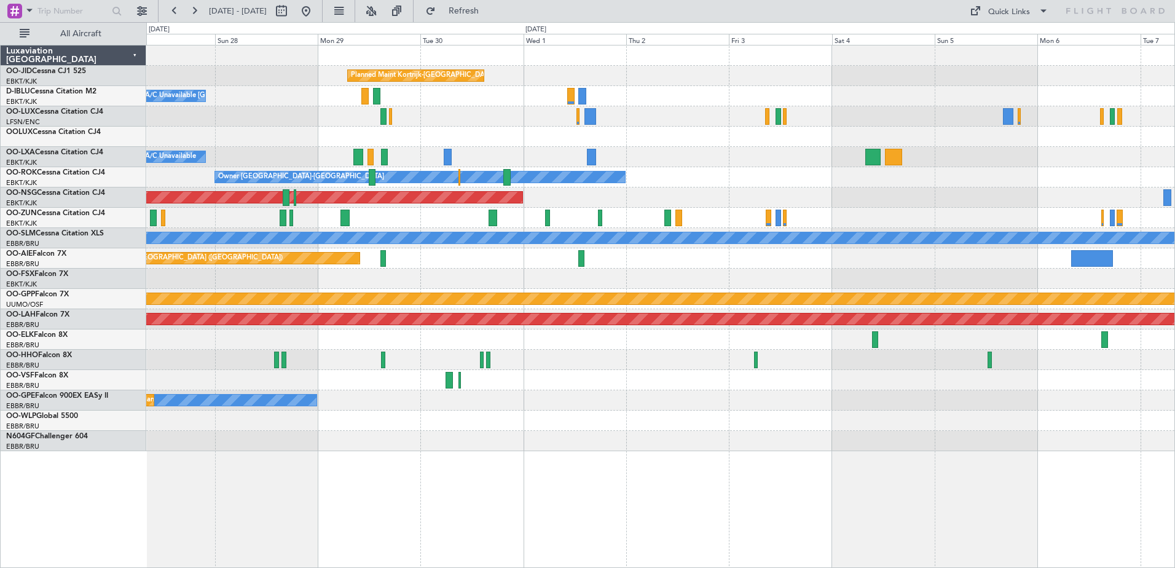
click at [689, 273] on div "Planned Maint Kortrijk-[GEOGRAPHIC_DATA] A/C Unavailable [GEOGRAPHIC_DATA]-[GEO…" at bounding box center [660, 248] width 1028 height 406
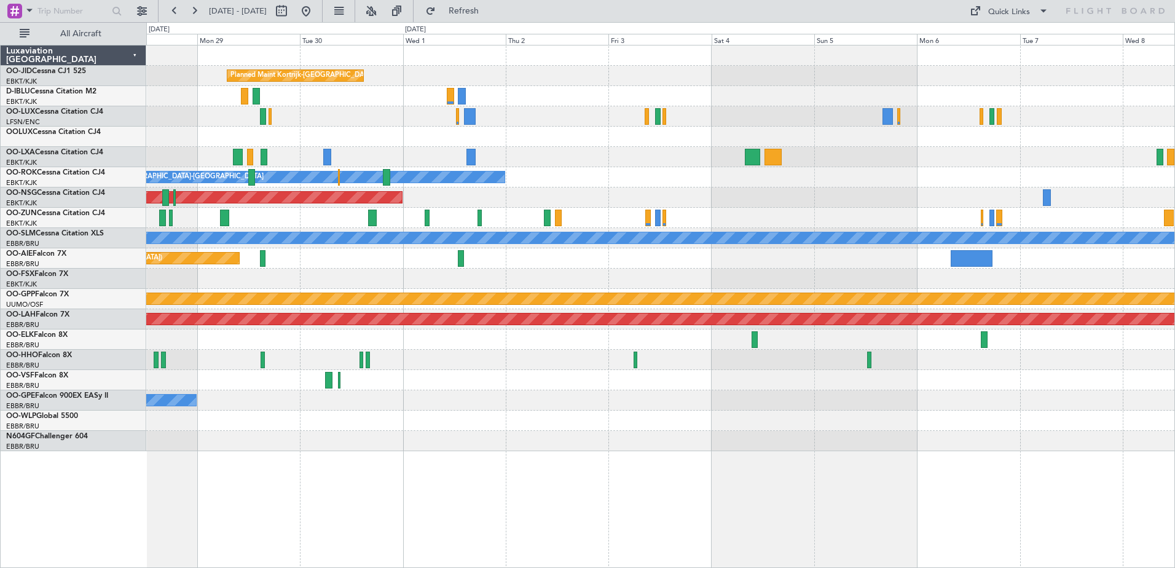
click at [617, 157] on div "Planned Maint Kortrijk-Wevelgem A/C Unavailable Brussels (Brussels National) A/…" at bounding box center [660, 248] width 1028 height 406
click at [179, 9] on button at bounding box center [175, 11] width 20 height 20
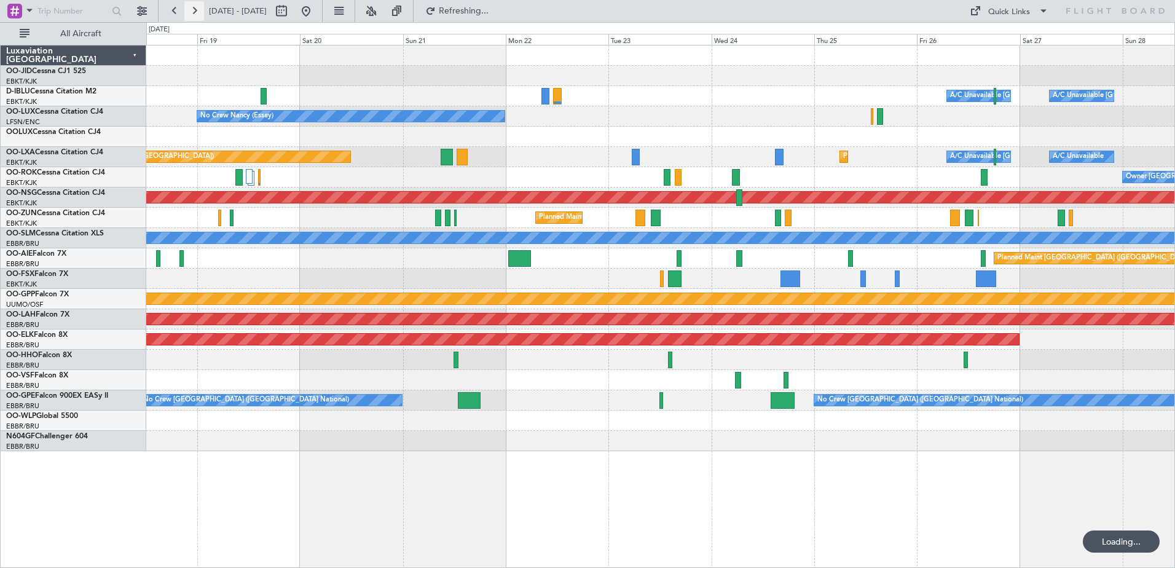
click at [187, 9] on button at bounding box center [194, 11] width 20 height 20
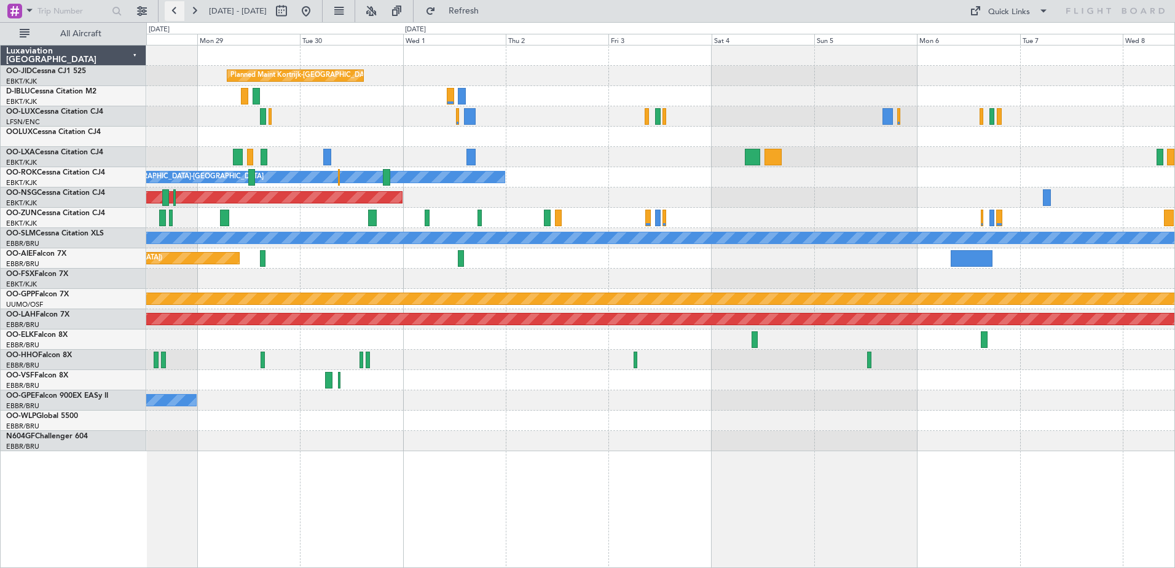
click at [171, 9] on button at bounding box center [175, 11] width 20 height 20
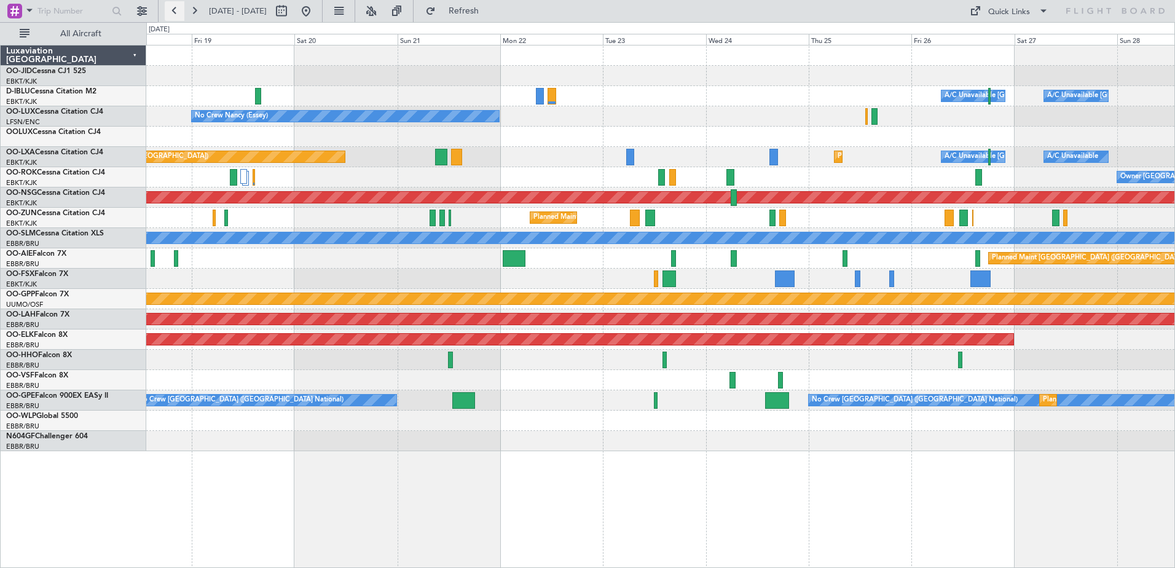
click at [171, 9] on button at bounding box center [175, 11] width 20 height 20
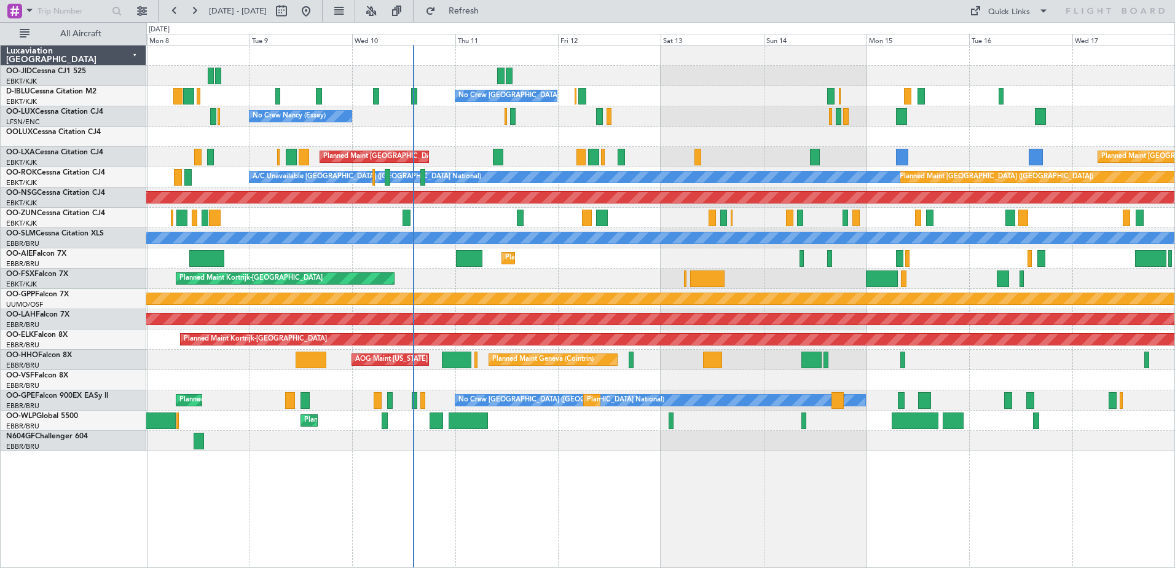
click at [519, 280] on div "Planned Maint Kortrijk-[GEOGRAPHIC_DATA]" at bounding box center [660, 279] width 1028 height 20
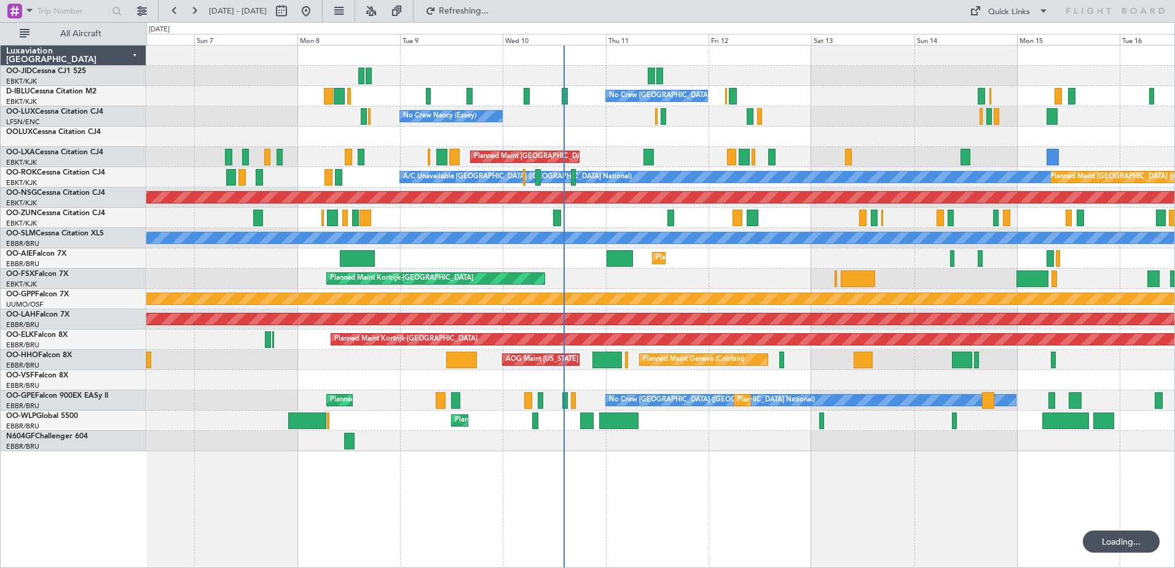
click at [388, 198] on div "No Crew Brussels (Brussels National) No Crew Nancy (Essey) No Crew Nancy (Essey…" at bounding box center [660, 248] width 1028 height 406
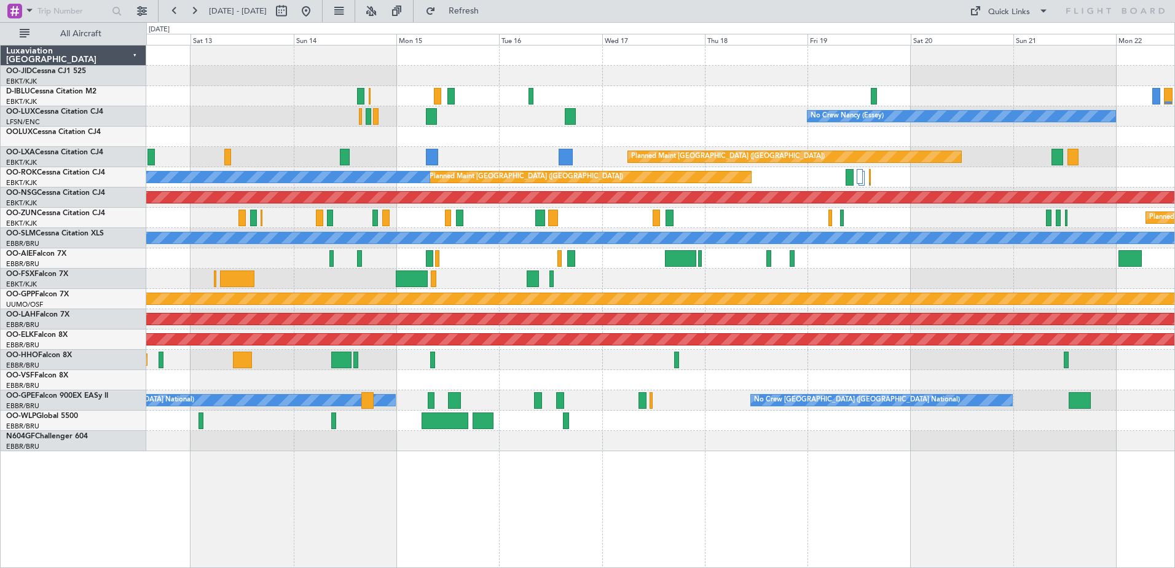
click at [391, 203] on div "No Crew Brussels (Brussels National) No Crew Nancy (Essey) Planned Maint Paris …" at bounding box center [660, 248] width 1028 height 406
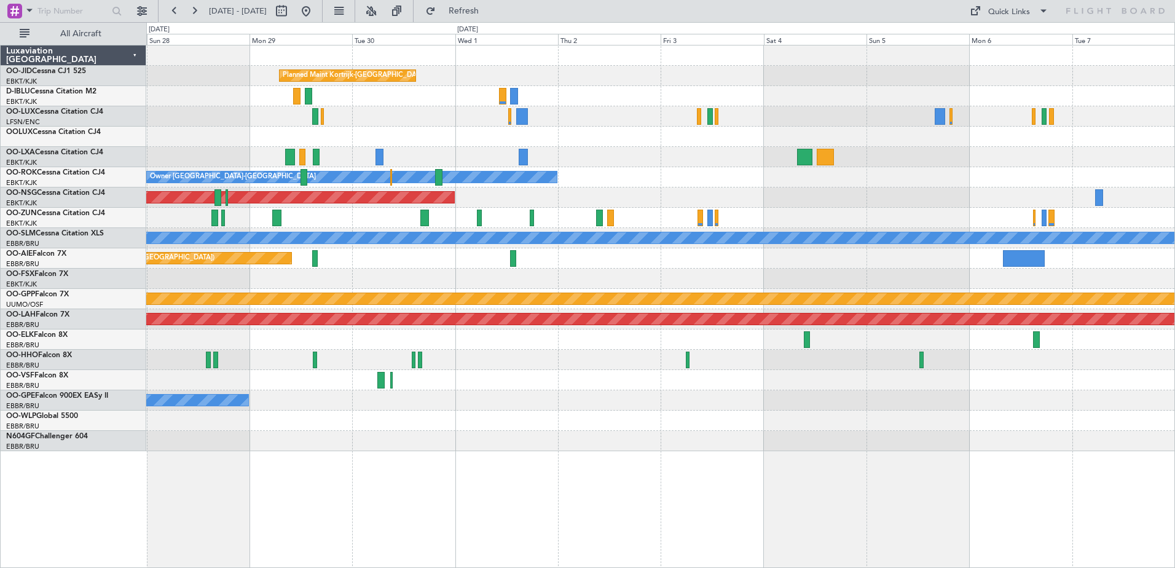
click at [333, 189] on div "Planned Maint [GEOGRAPHIC_DATA] ([GEOGRAPHIC_DATA])" at bounding box center [660, 197] width 1028 height 20
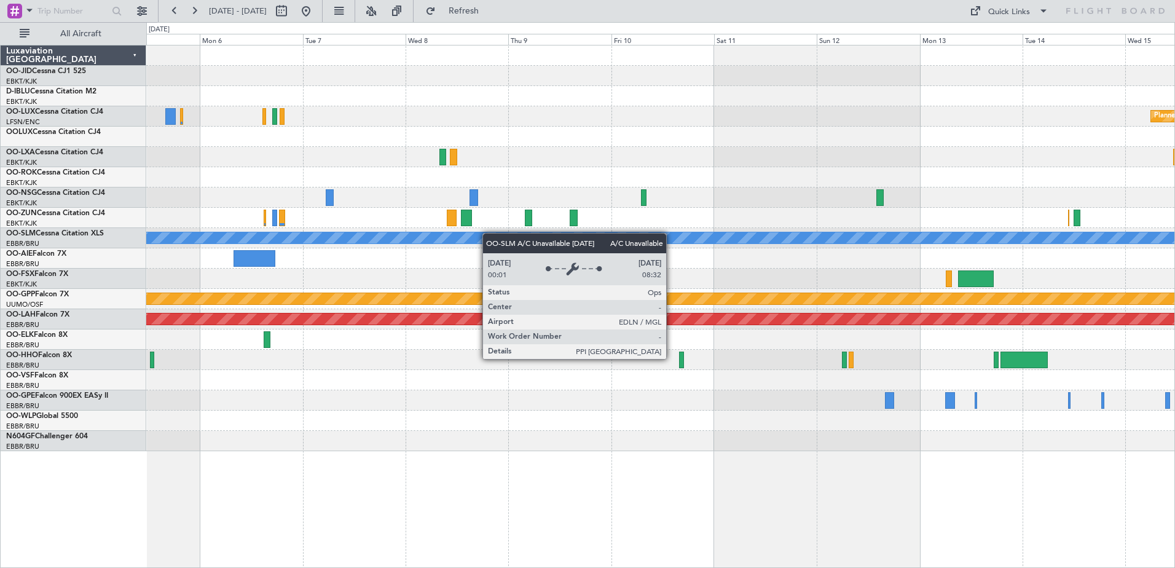
click at [424, 228] on div "Planned Maint Brussels (Brussels National) A/C Unavailable Monchengladbach Grou…" at bounding box center [660, 248] width 1028 height 406
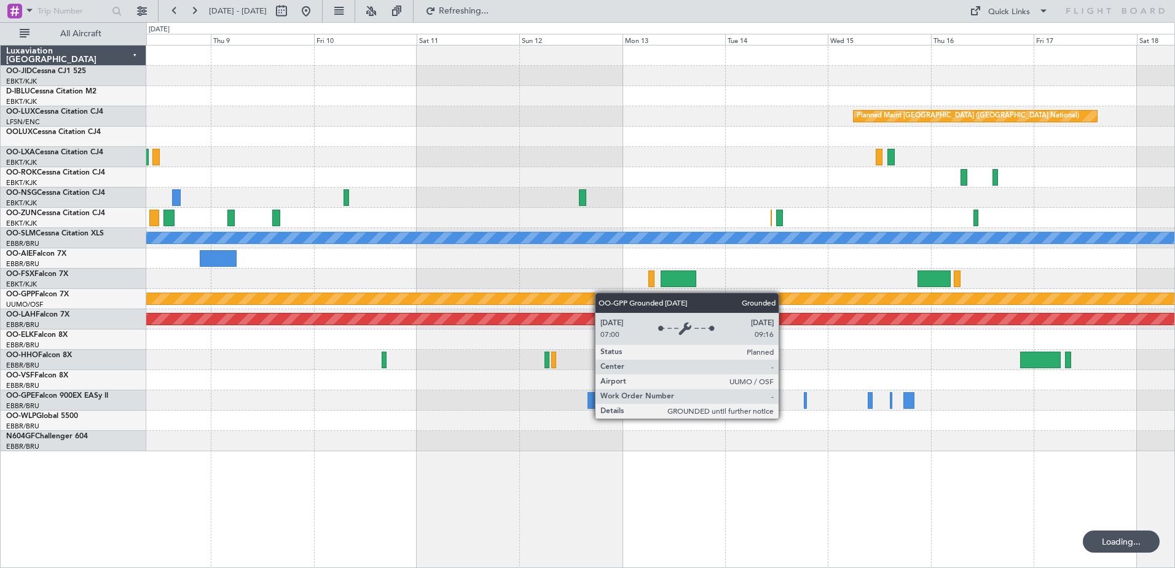
click at [378, 294] on div "Planned Maint Brussels (Brussels National) A/C Unavailable Monchengladbach Grou…" at bounding box center [660, 248] width 1028 height 406
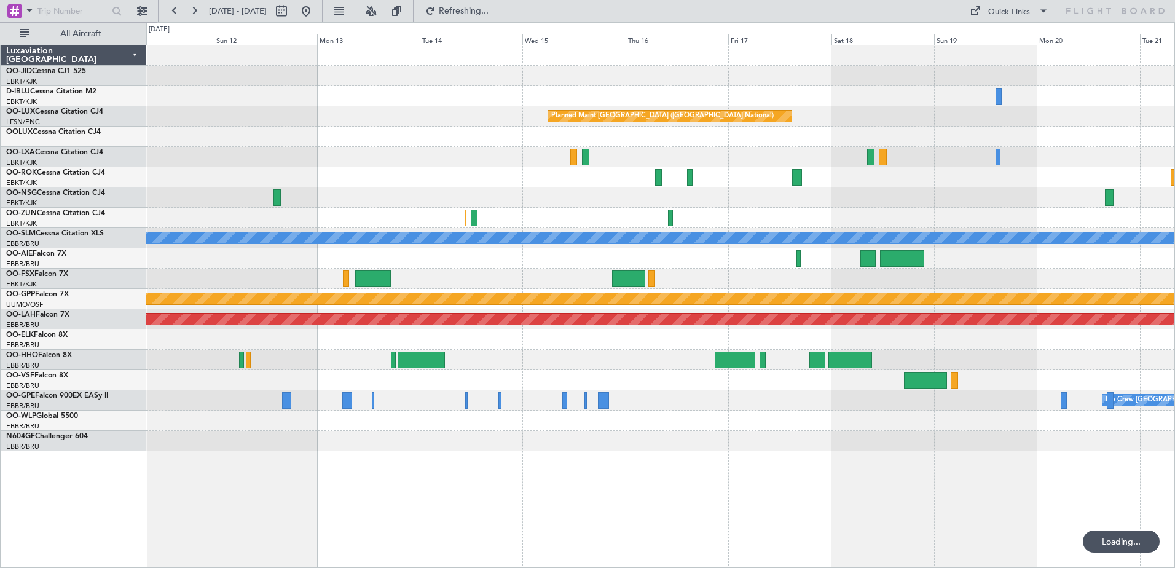
click at [694, 259] on div "Planned Maint Brussels (Brussels National) A/C Unavailable Monchengladbach Grou…" at bounding box center [660, 248] width 1028 height 406
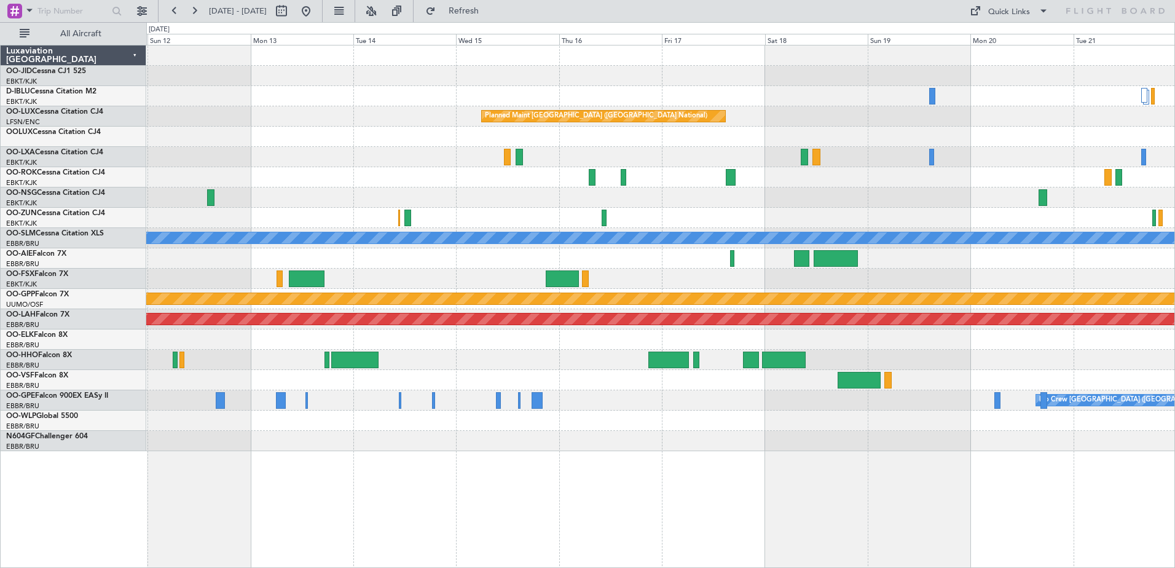
click at [744, 257] on div "Planned Maint Brussels (Brussels National) A/C Unavailable Monchengladbach Grou…" at bounding box center [660, 248] width 1028 height 406
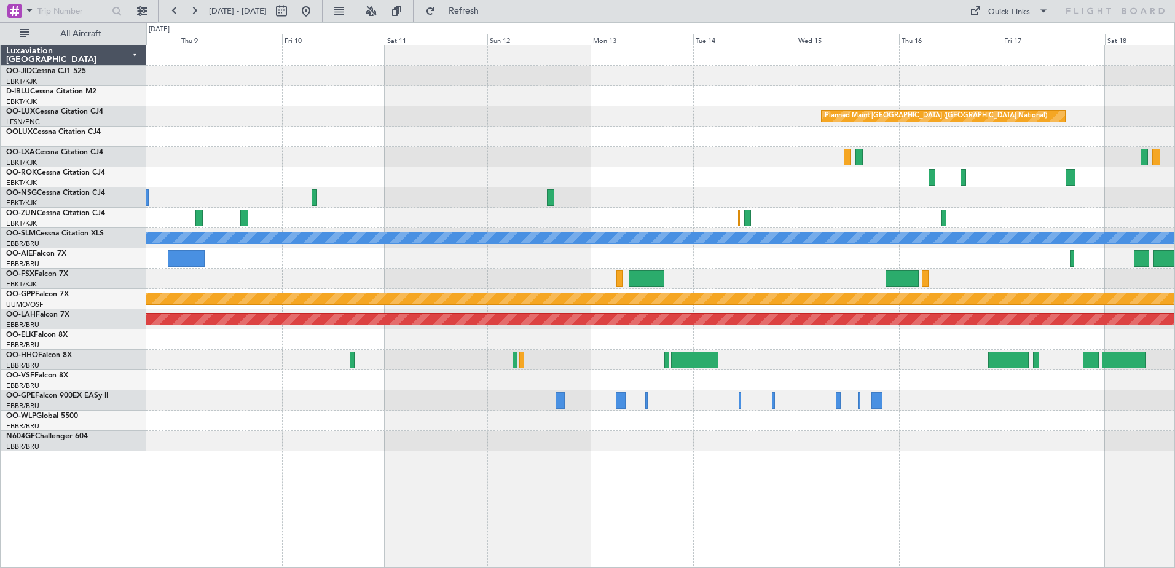
click at [1004, 425] on div at bounding box center [660, 420] width 1028 height 20
